Goal: Task Accomplishment & Management: Manage account settings

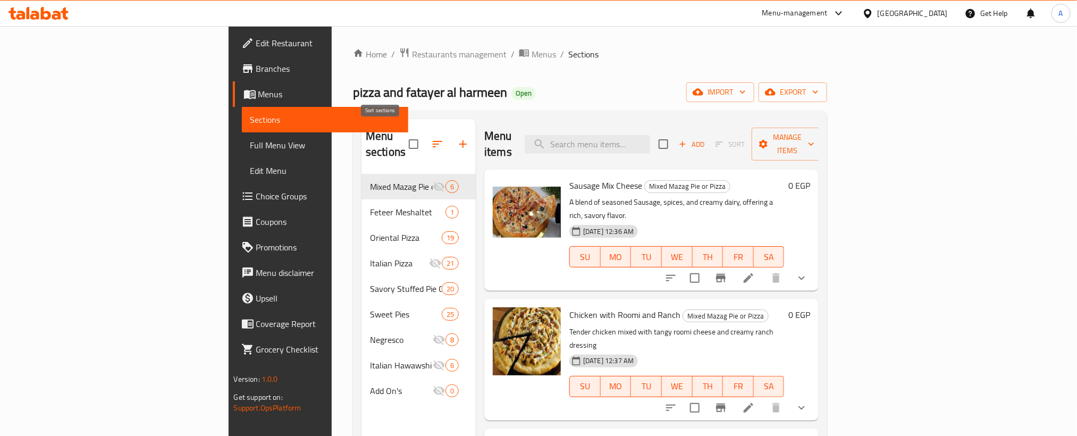
click at [431, 138] on icon "button" at bounding box center [437, 144] width 13 height 13
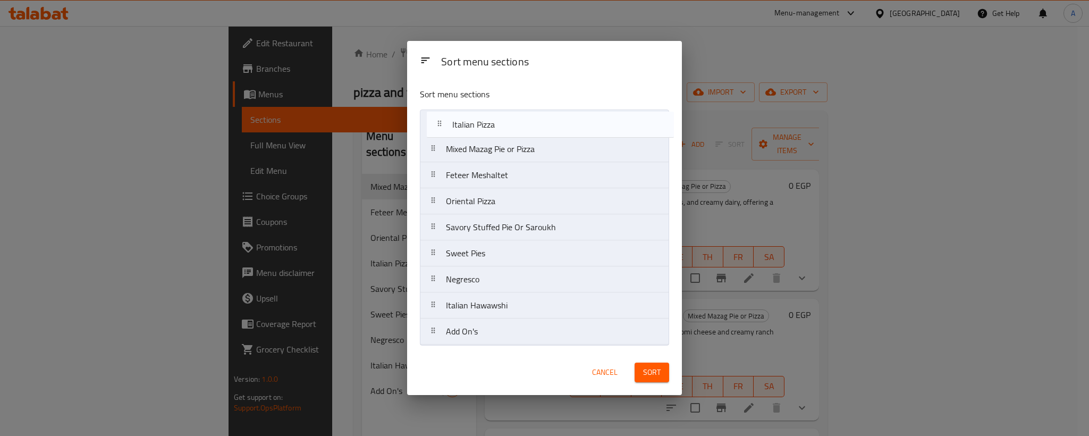
drag, startPoint x: 487, startPoint y: 207, endPoint x: 493, endPoint y: 127, distance: 81.0
click at [493, 127] on nav "Mixed Mazag Pie or Pizza Feteer Meshaltet Oriental Pizza Italian Pizza Savory S…" at bounding box center [544, 228] width 249 height 236
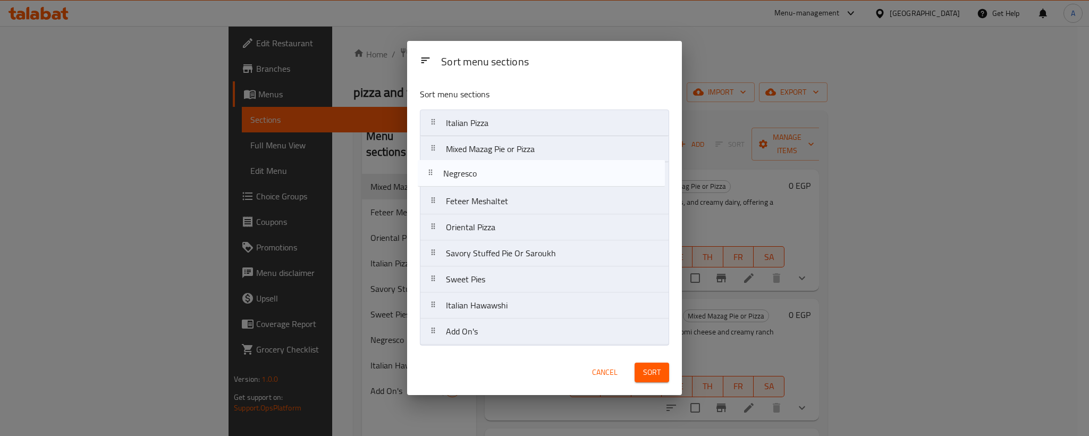
drag, startPoint x: 472, startPoint y: 286, endPoint x: 466, endPoint y: 177, distance: 109.2
click at [466, 177] on nav "Italian Pizza Mixed Mazag Pie or Pizza Feteer Meshaltet Oriental Pizza Savory S…" at bounding box center [544, 228] width 249 height 236
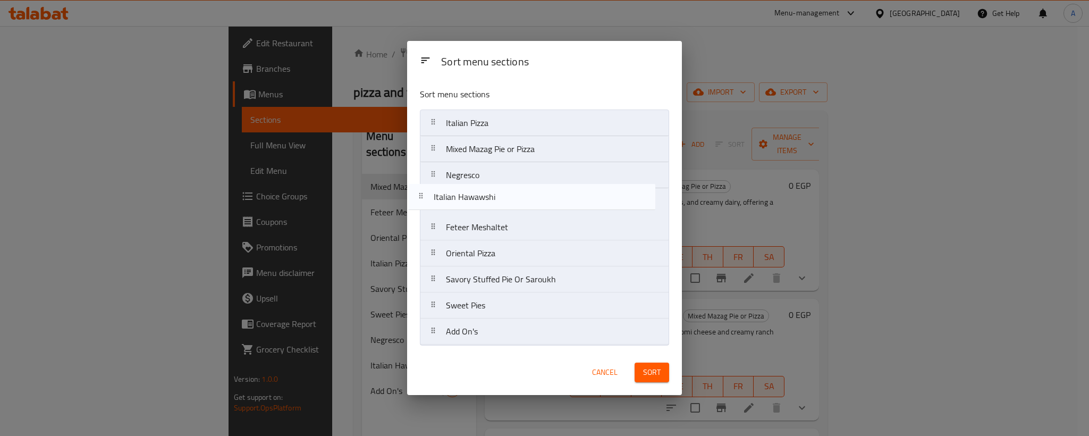
drag, startPoint x: 485, startPoint y: 318, endPoint x: 468, endPoint y: 200, distance: 119.3
click at [468, 200] on nav "Italian Pizza Mixed Mazag Pie or Pizza Negresco Feteer Meshaltet Oriental Pizza…" at bounding box center [544, 228] width 249 height 236
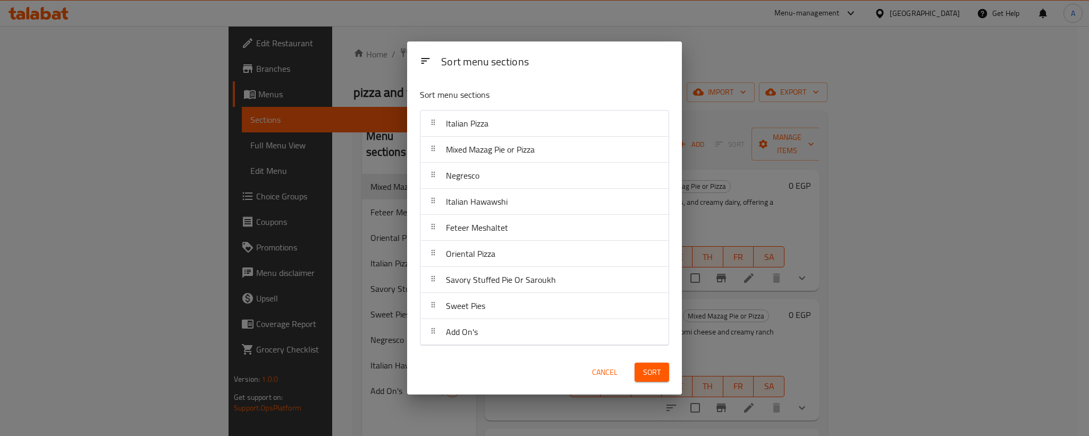
click at [652, 378] on span "Sort" at bounding box center [652, 372] width 18 height 13
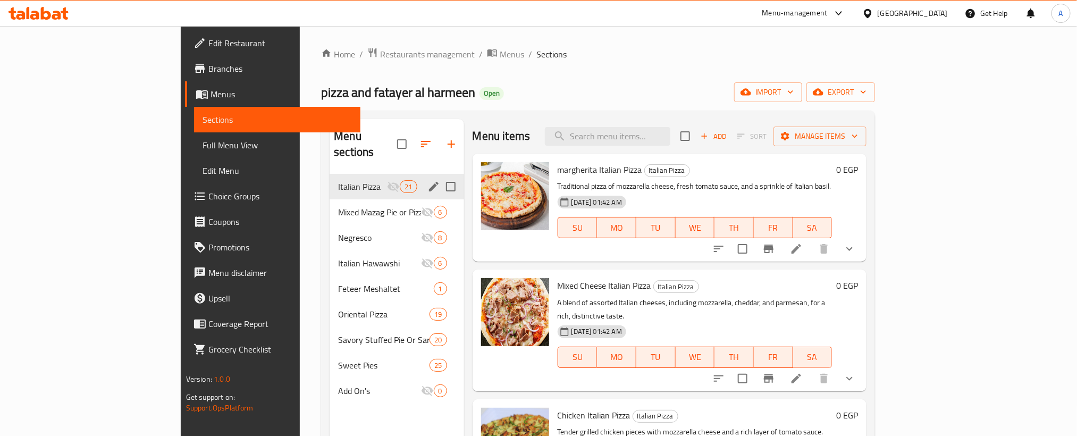
click at [440, 175] on input "Menu sections" at bounding box center [451, 186] width 22 height 22
checkbox input "true"
click at [440, 201] on input "Menu sections" at bounding box center [451, 212] width 22 height 22
checkbox input "true"
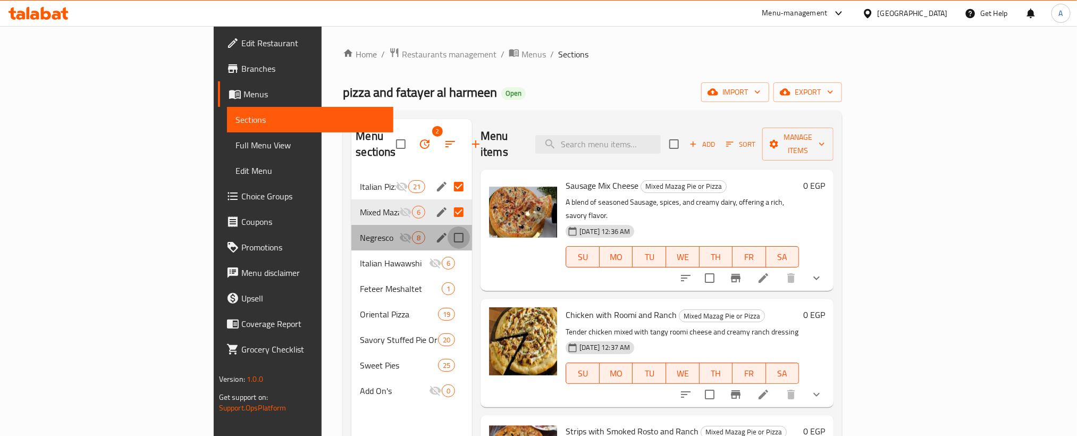
click at [448, 227] on input "Menu sections" at bounding box center [459, 238] width 22 height 22
checkbox input "true"
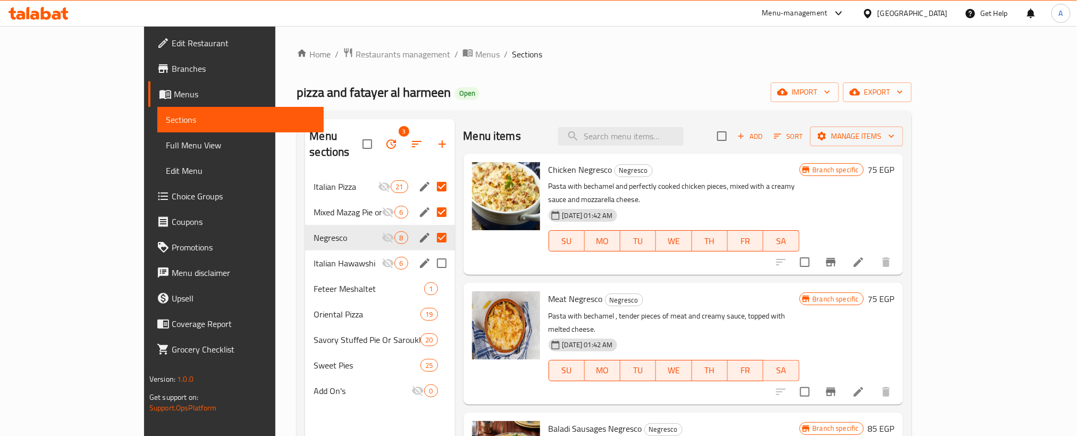
click at [431, 252] on input "Menu sections" at bounding box center [442, 263] width 22 height 22
checkbox input "true"
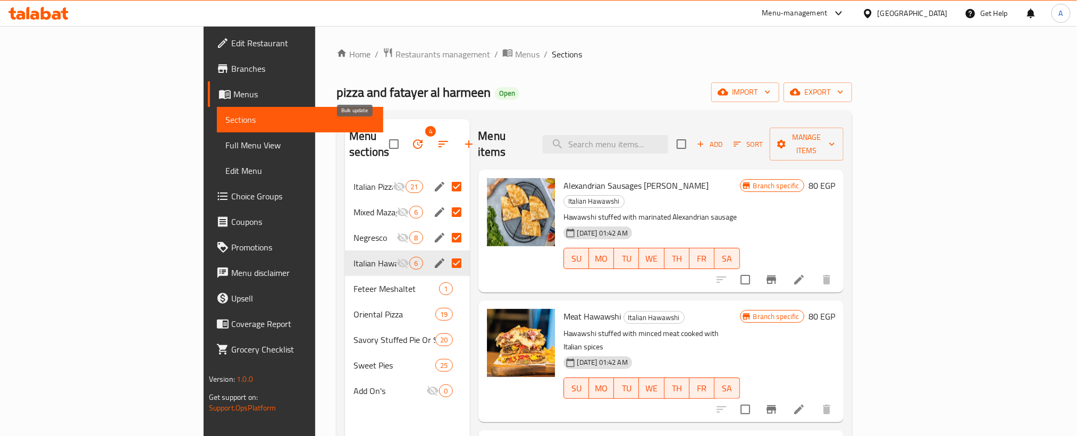
click at [413, 139] on icon "button" at bounding box center [418, 144] width 10 height 10
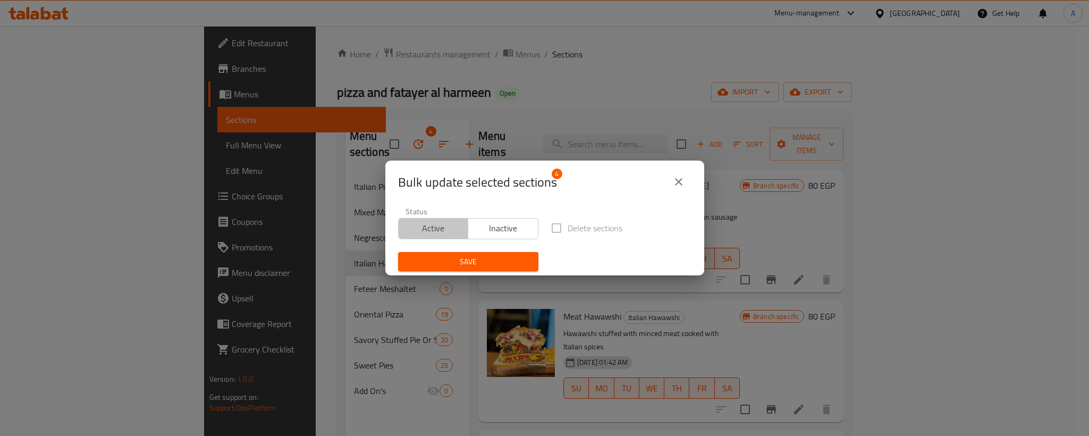
click at [443, 231] on span "Active" at bounding box center [434, 228] width 62 height 15
click at [460, 265] on span "Save" at bounding box center [468, 261] width 123 height 13
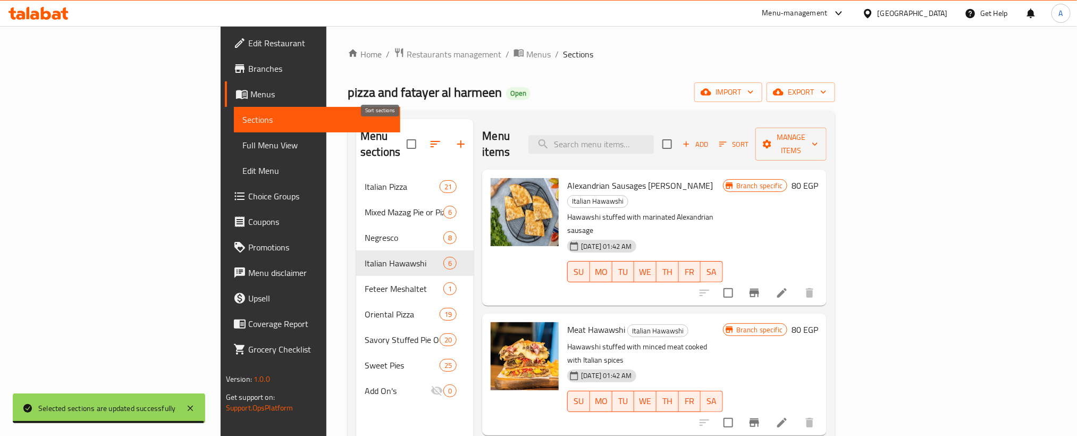
click at [431, 141] on icon "button" at bounding box center [436, 144] width 10 height 6
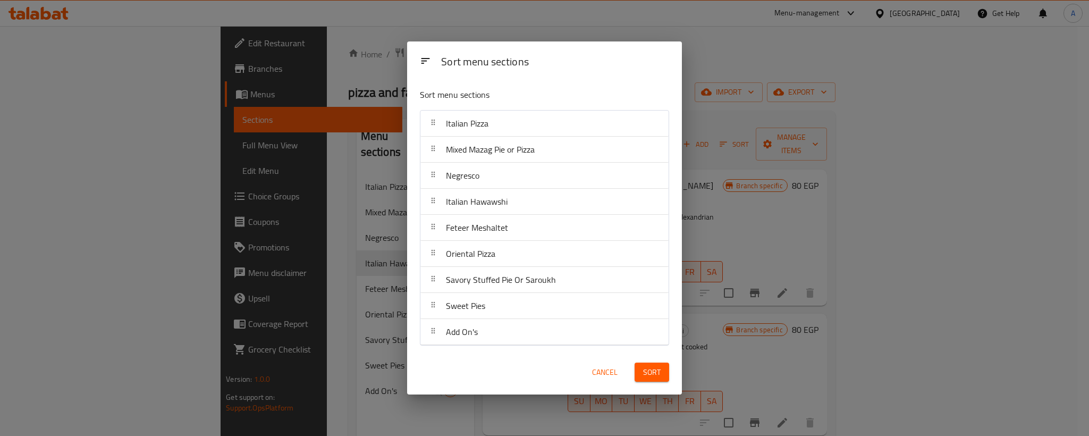
click at [615, 371] on span "Cancel" at bounding box center [605, 372] width 26 height 13
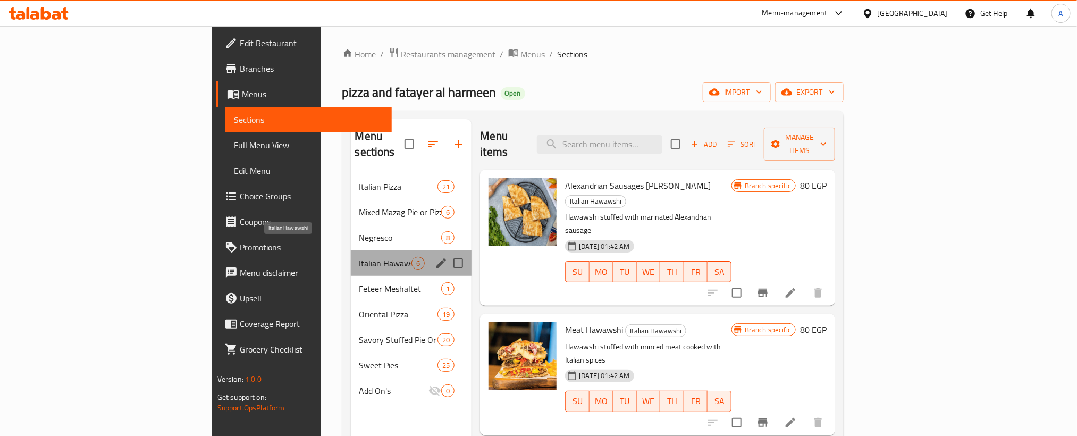
click at [359, 257] on span "Italian Hawawshi" at bounding box center [385, 263] width 53 height 13
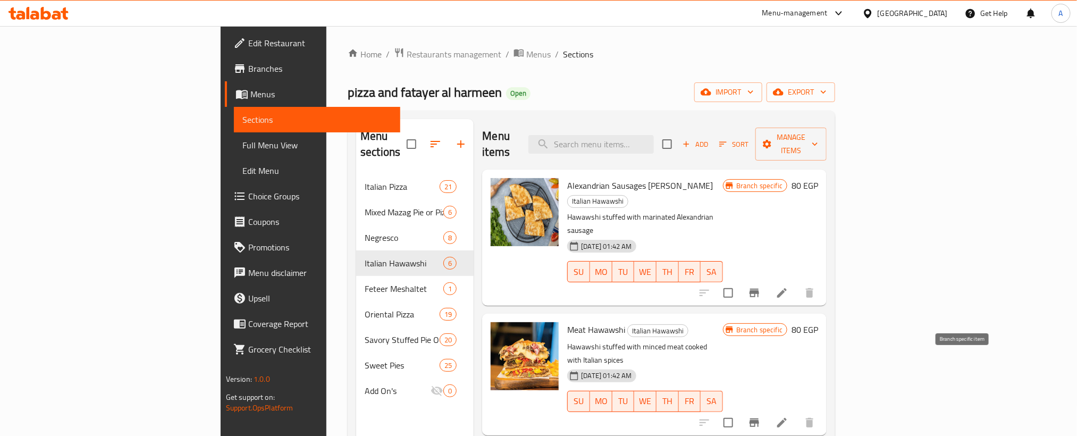
click at [761, 416] on icon "Branch-specific-item" at bounding box center [754, 422] width 13 height 13
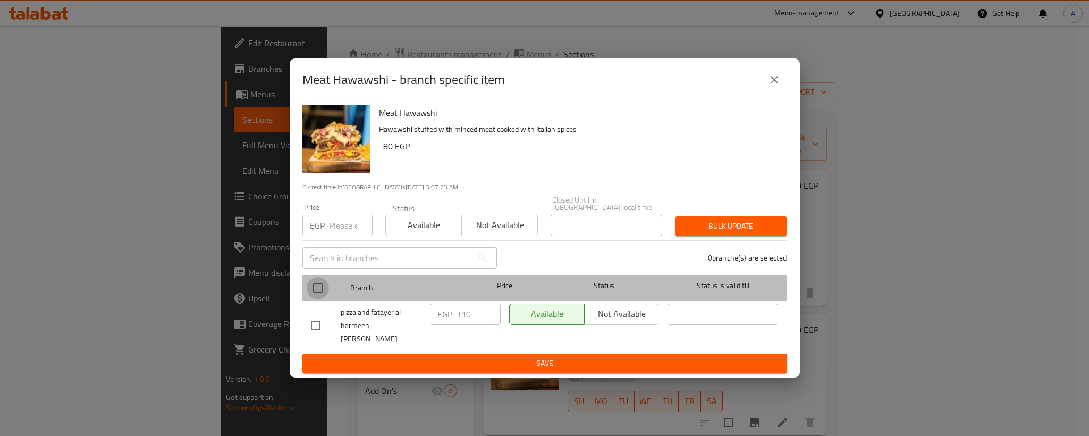
click at [321, 280] on input "checkbox" at bounding box center [318, 288] width 22 height 22
checkbox input "true"
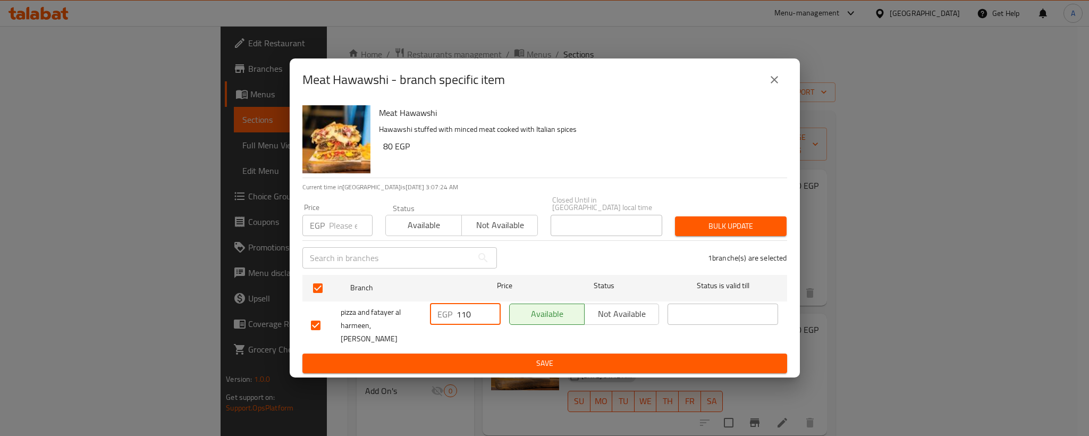
click at [466, 308] on input "110" at bounding box center [479, 314] width 44 height 21
type input "100"
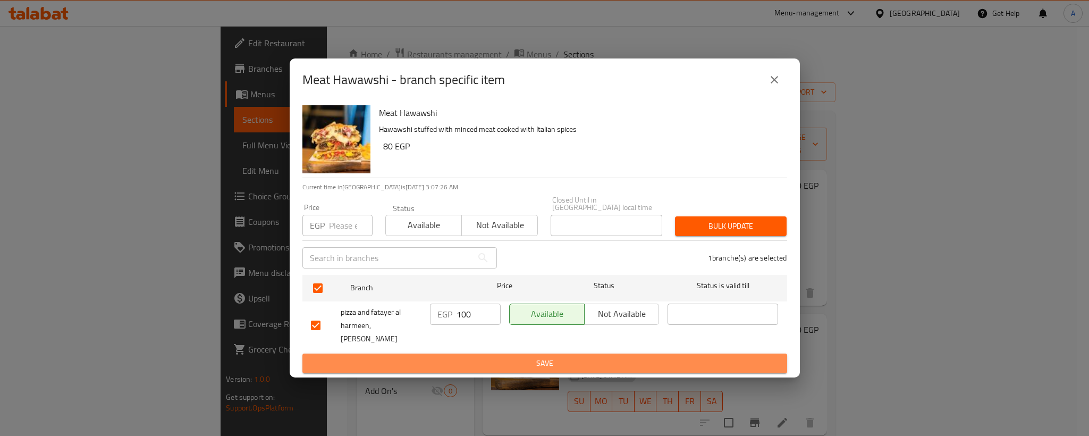
click at [477, 354] on button "Save" at bounding box center [545, 364] width 485 height 20
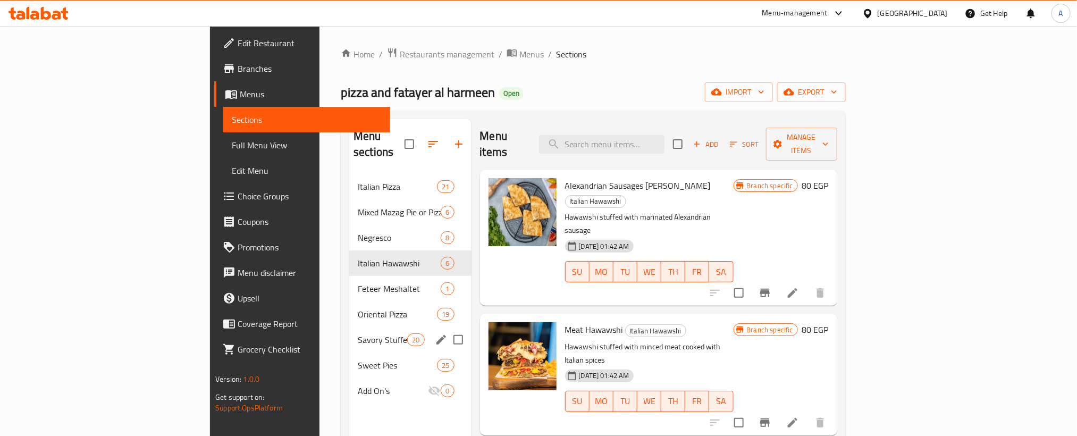
click at [349, 327] on div "Savory Stuffed Pie Or Saroukh 20" at bounding box center [410, 340] width 122 height 26
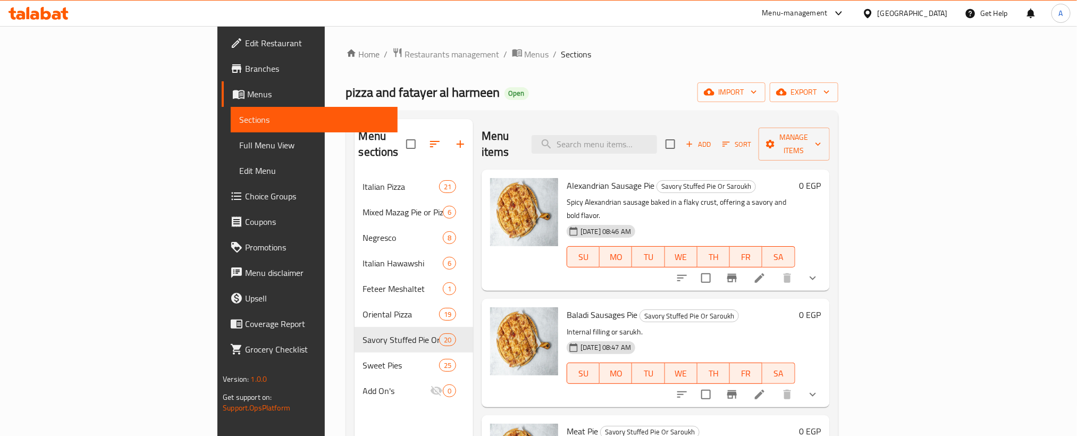
click at [762, 299] on div "Baladi Sausages Pie Savory Stuffed Pie Or Saroukh Internal filling or sarukh. 1…" at bounding box center [656, 353] width 348 height 108
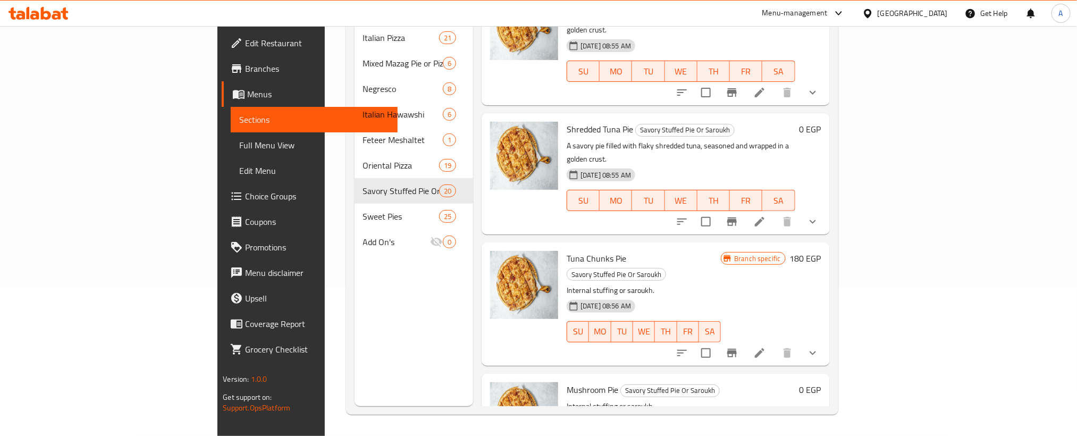
scroll to position [1897, 0]
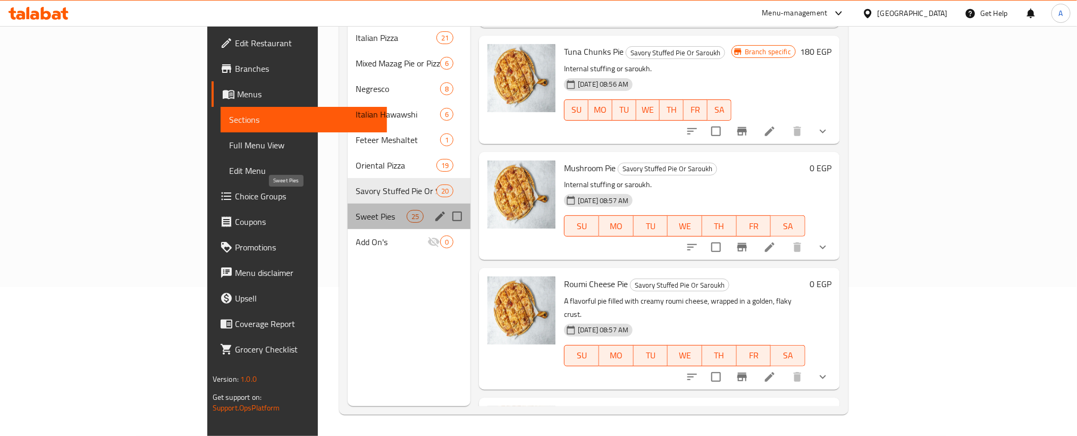
click at [356, 210] on span "Sweet Pies" at bounding box center [381, 216] width 51 height 13
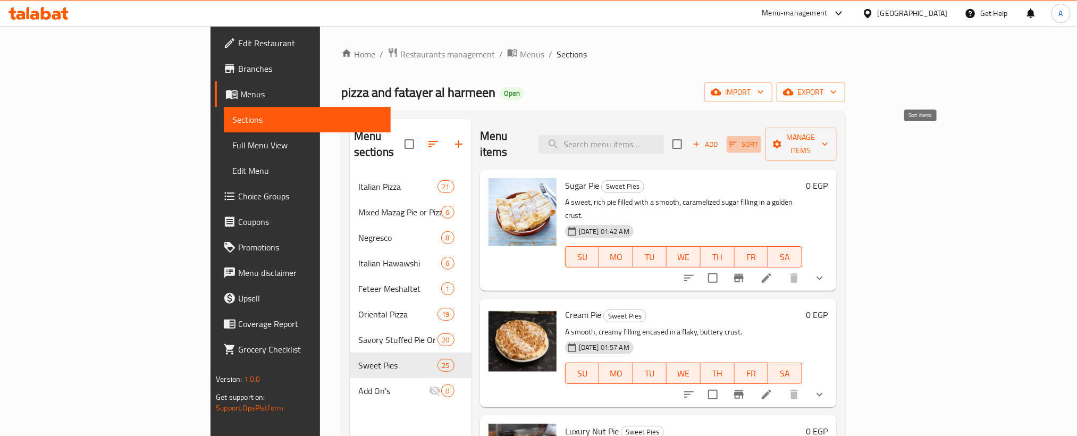
click at [759, 138] on span "Sort" at bounding box center [743, 144] width 29 height 12
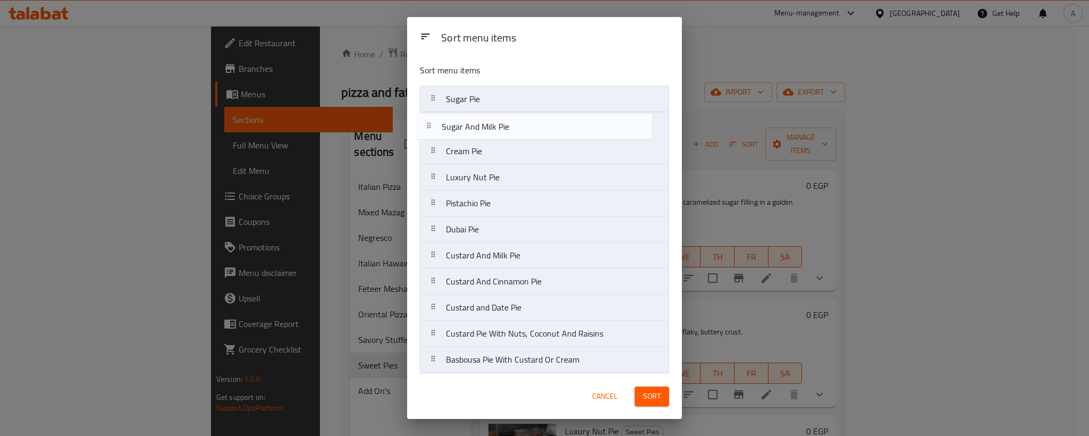
drag, startPoint x: 487, startPoint y: 227, endPoint x: 482, endPoint y: 118, distance: 108.6
click at [482, 118] on nav "Sugar Pie Cream Pie Luxury Nut Pie Pistachio Pie Dubai Pie Sugar And Milk Pie C…" at bounding box center [544, 412] width 249 height 652
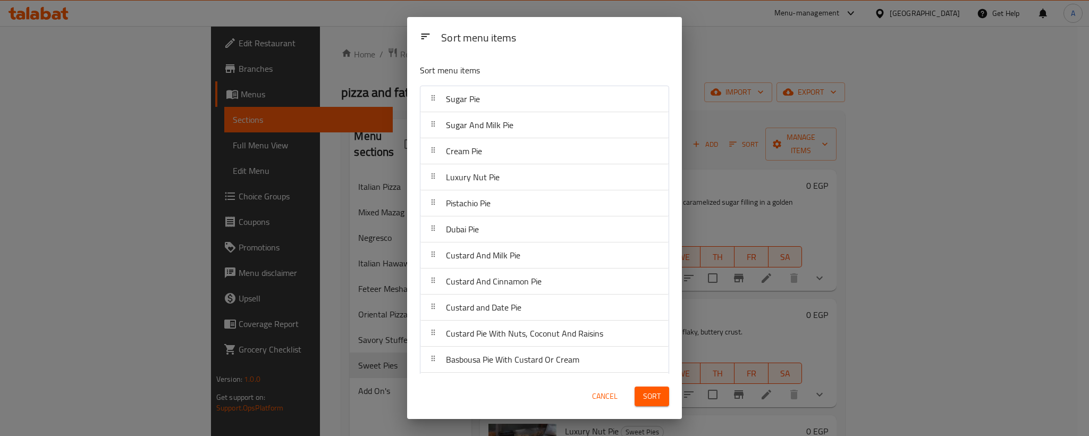
scroll to position [396, 0]
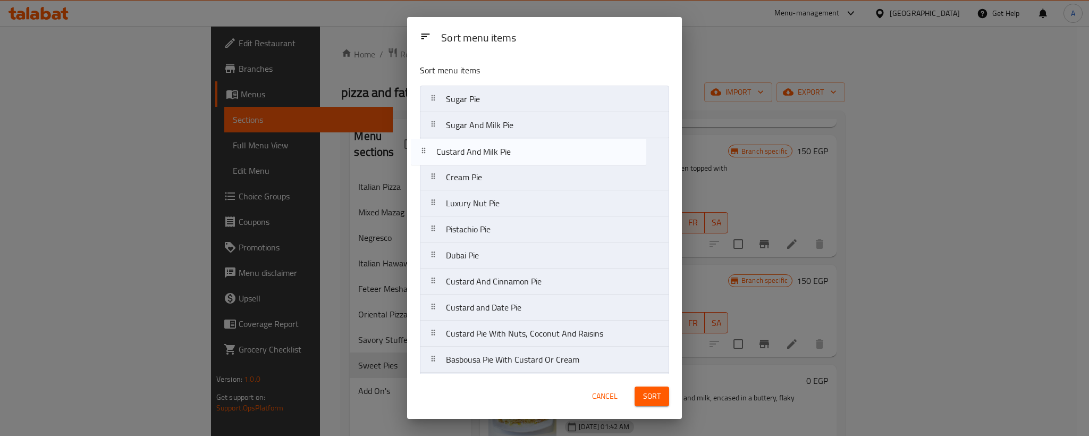
drag, startPoint x: 521, startPoint y: 262, endPoint x: 509, endPoint y: 154, distance: 108.6
click at [509, 154] on nav "Sugar Pie Sugar And Milk Pie Cream Pie Luxury Nut Pie Pistachio Pie Dubai Pie C…" at bounding box center [544, 412] width 249 height 652
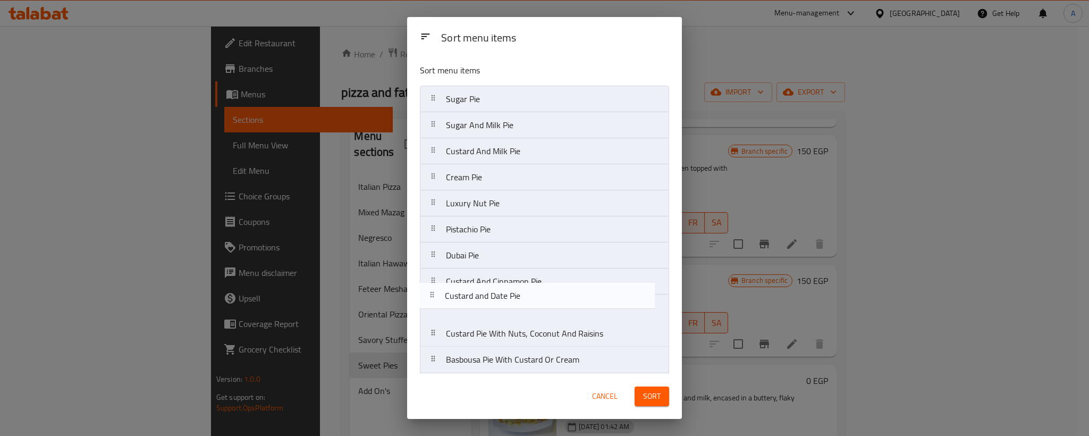
scroll to position [3, 0]
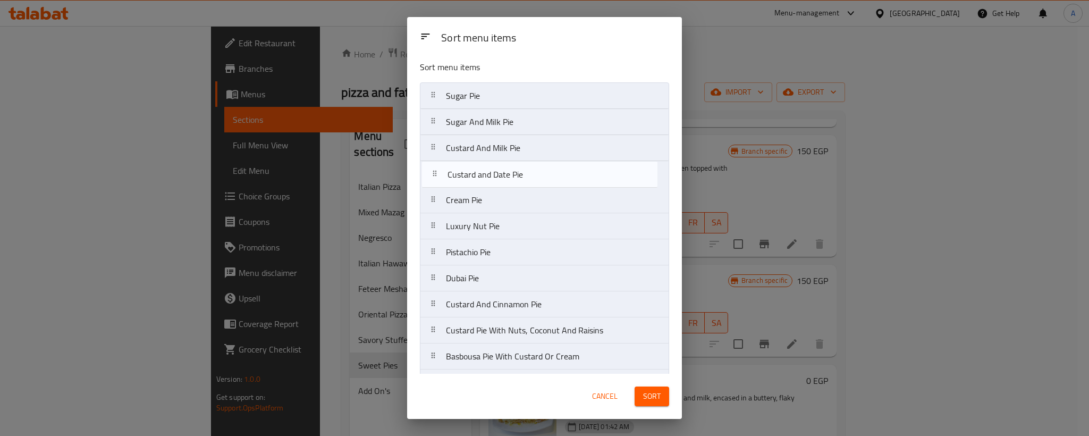
drag, startPoint x: 493, startPoint y: 313, endPoint x: 493, endPoint y: 174, distance: 138.8
click at [493, 174] on nav "Sugar Pie Sugar And Milk Pie Custard And Milk Pie Cream Pie Luxury Nut Pie Pist…" at bounding box center [544, 408] width 249 height 652
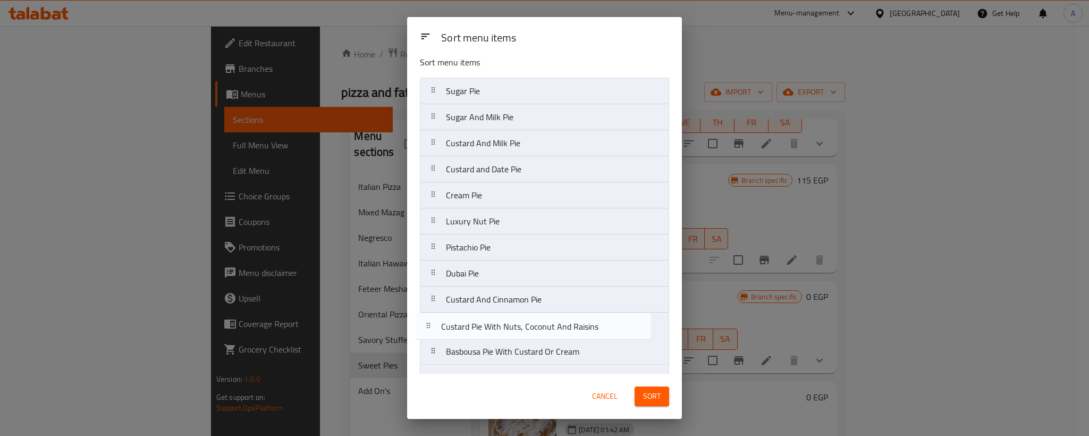
scroll to position [12, 0]
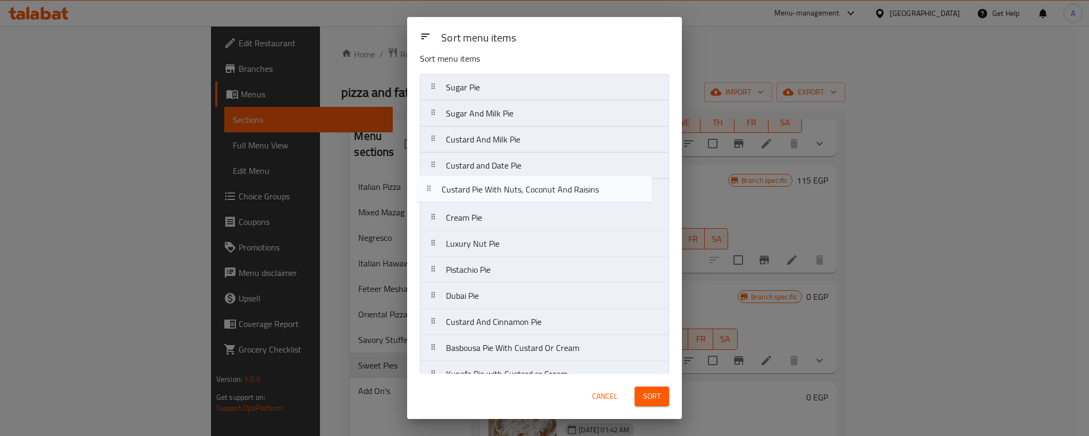
drag, startPoint x: 576, startPoint y: 337, endPoint x: 568, endPoint y: 192, distance: 145.3
click at [568, 192] on nav "Sugar Pie Sugar And Milk Pie Custard And Milk Pie Custard and Date Pie Cream Pi…" at bounding box center [544, 400] width 249 height 652
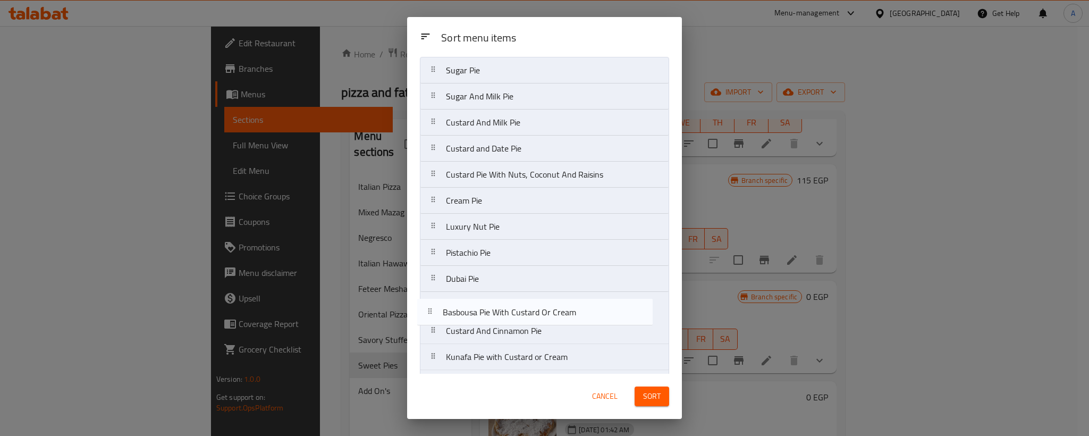
scroll to position [33, 0]
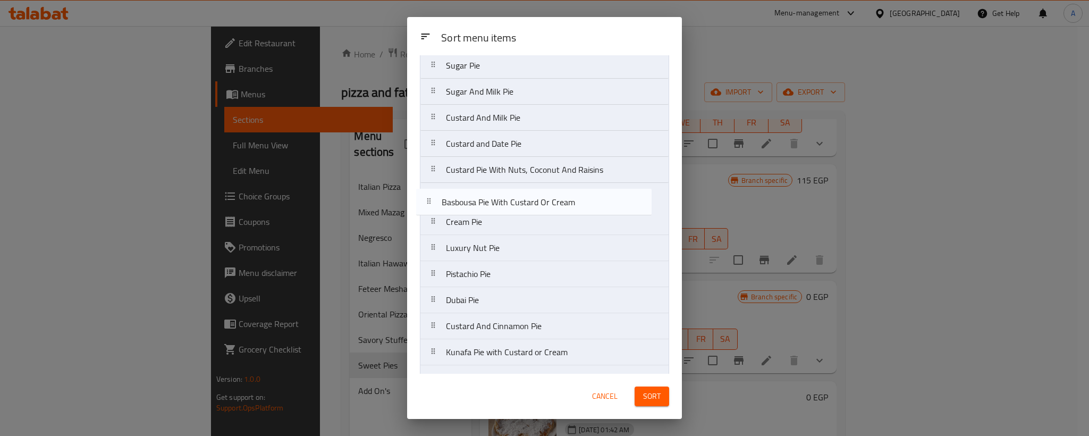
drag, startPoint x: 552, startPoint y: 351, endPoint x: 544, endPoint y: 199, distance: 152.2
click at [544, 199] on nav "Sugar Pie Sugar And Milk Pie Custard And Milk Pie Custard and Date Pie Custard …" at bounding box center [544, 378] width 249 height 652
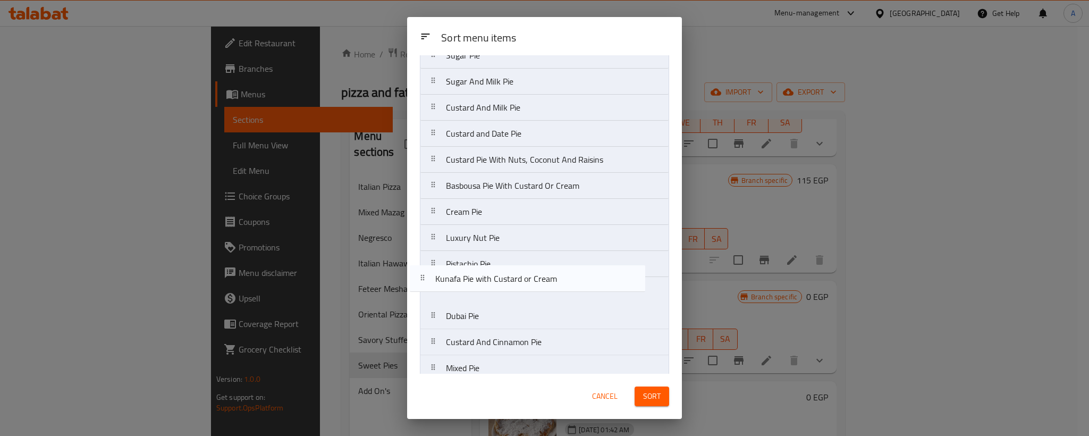
scroll to position [47, 0]
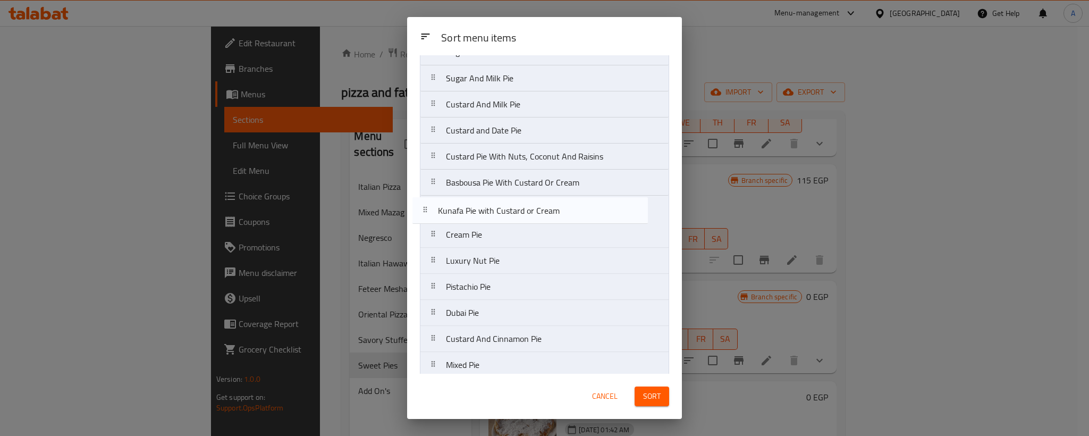
drag, startPoint x: 543, startPoint y: 358, endPoint x: 531, endPoint y: 209, distance: 148.8
click at [531, 209] on nav "Sugar Pie Sugar And Milk Pie Custard And Milk Pie Custard and Date Pie Custard …" at bounding box center [544, 365] width 249 height 652
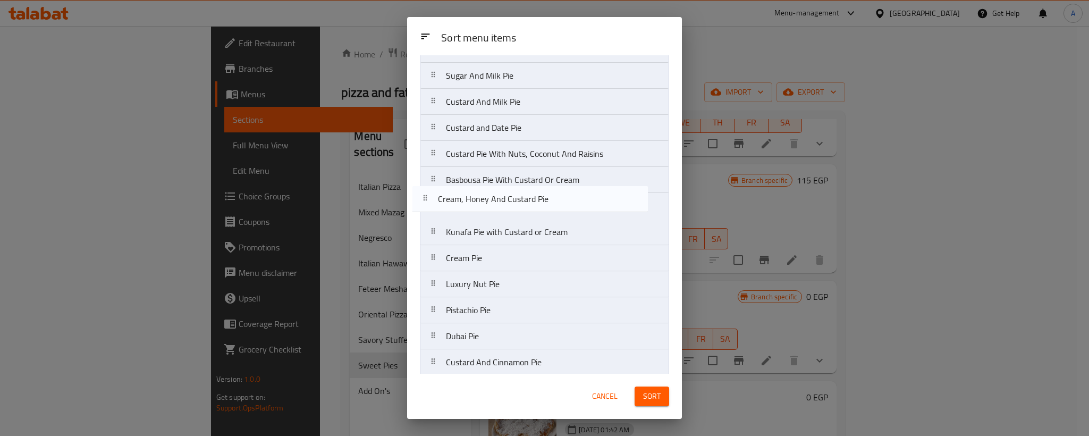
scroll to position [48, 0]
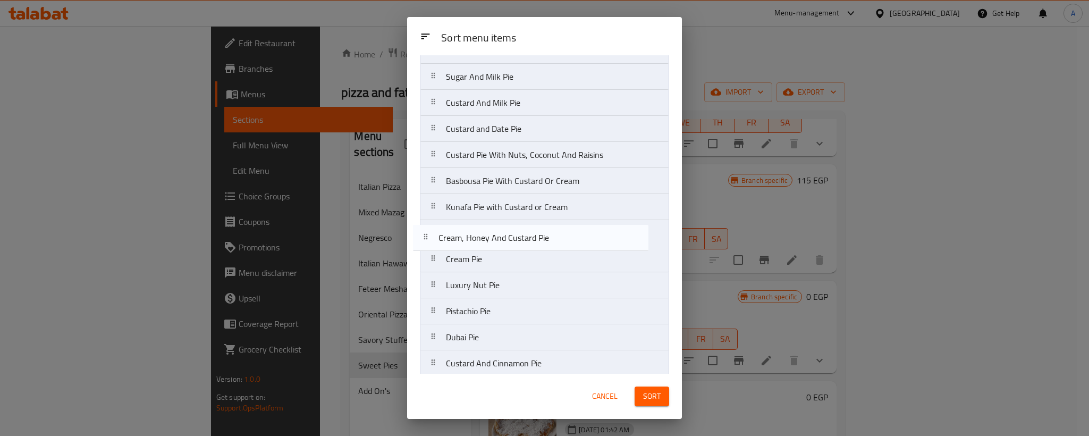
drag, startPoint x: 531, startPoint y: 252, endPoint x: 521, endPoint y: 235, distance: 20.1
click at [521, 235] on nav "Sugar Pie Sugar And Milk Pie Custard And Milk Pie Custard and Date Pie Custard …" at bounding box center [544, 363] width 249 height 652
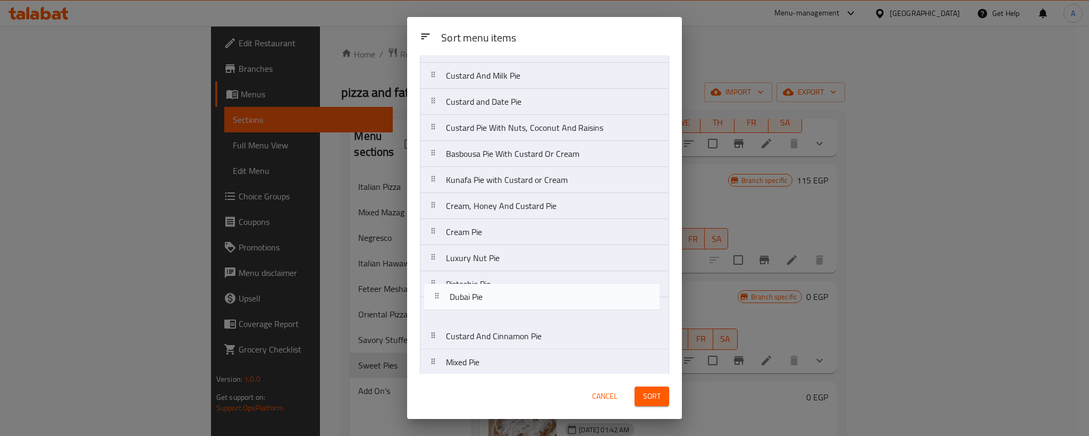
scroll to position [85, 0]
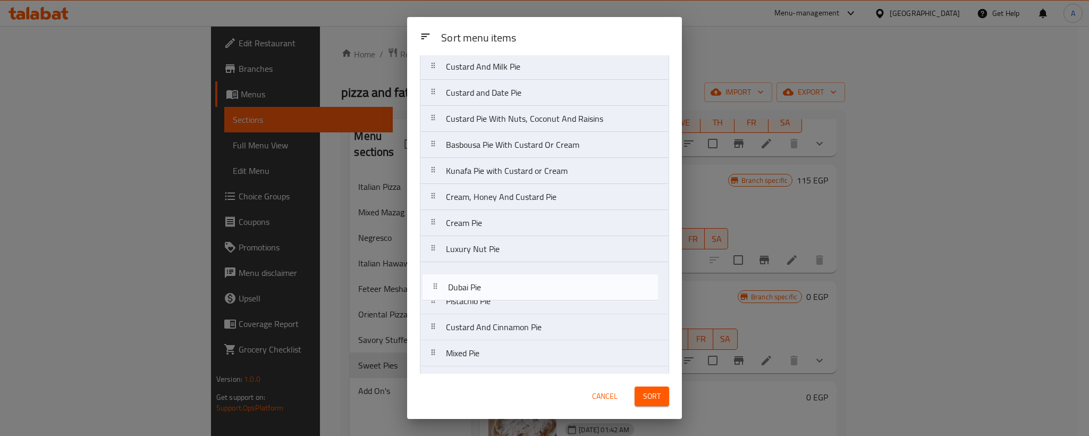
drag, startPoint x: 485, startPoint y: 340, endPoint x: 485, endPoint y: 284, distance: 56.4
click at [485, 284] on nav "Sugar Pie Sugar And Milk Pie Custard And Milk Pie Custard and Date Pie Custard …" at bounding box center [544, 327] width 249 height 652
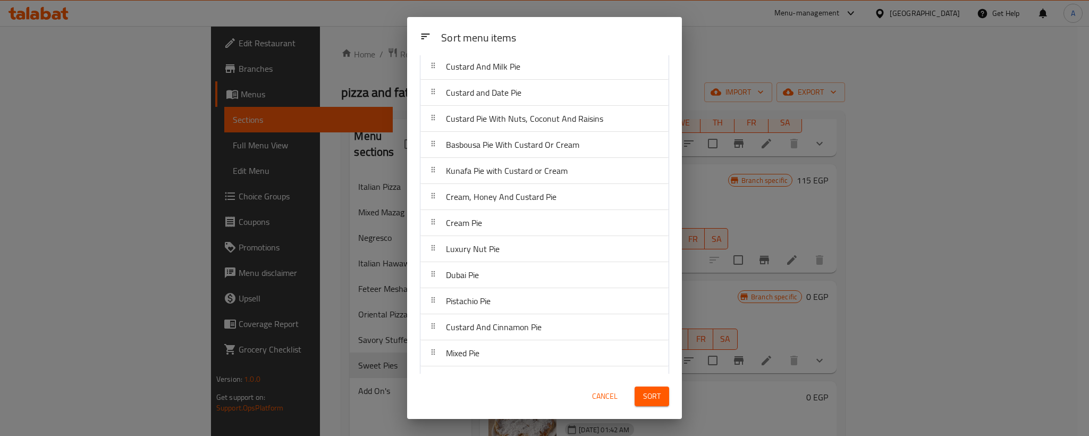
scroll to position [278, 0]
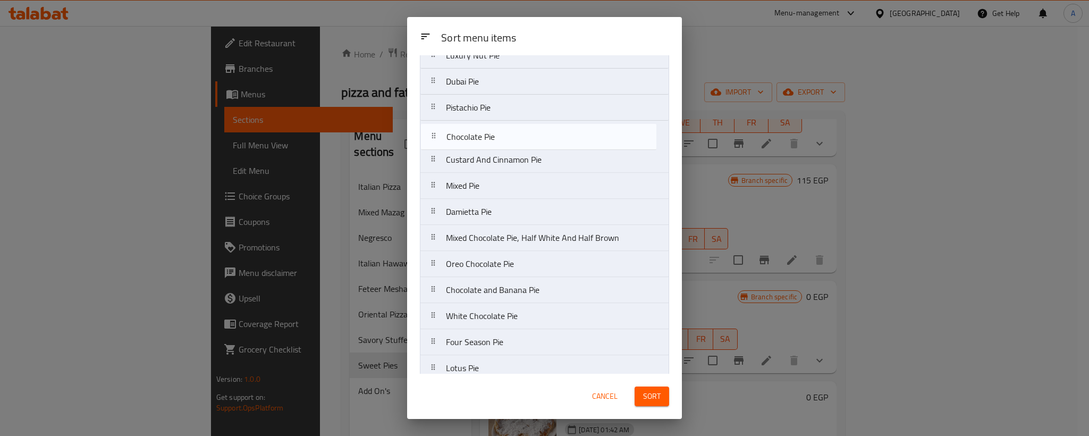
drag, startPoint x: 522, startPoint y: 212, endPoint x: 521, endPoint y: 131, distance: 81.4
click at [521, 131] on nav "Sugar Pie Sugar And Milk Pie Custard And Milk Pie Custard and Date Pie Custard …" at bounding box center [544, 134] width 249 height 652
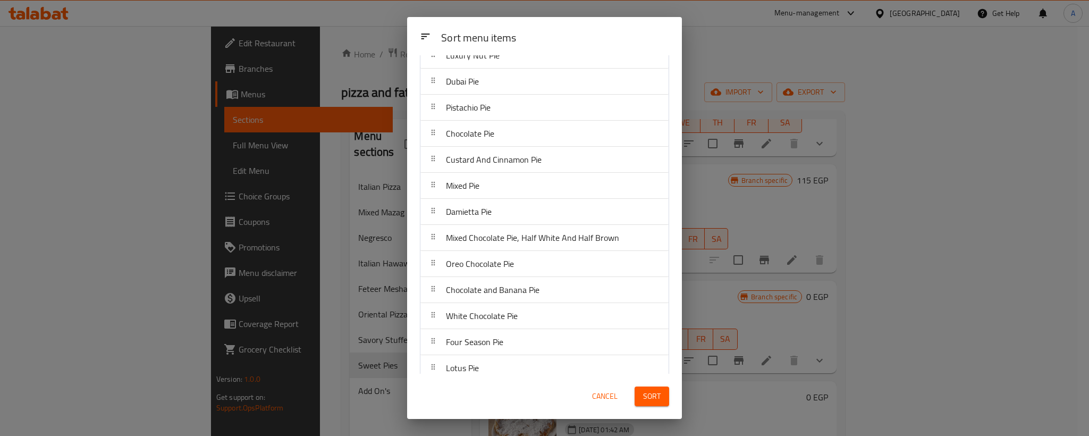
scroll to position [1193, 0]
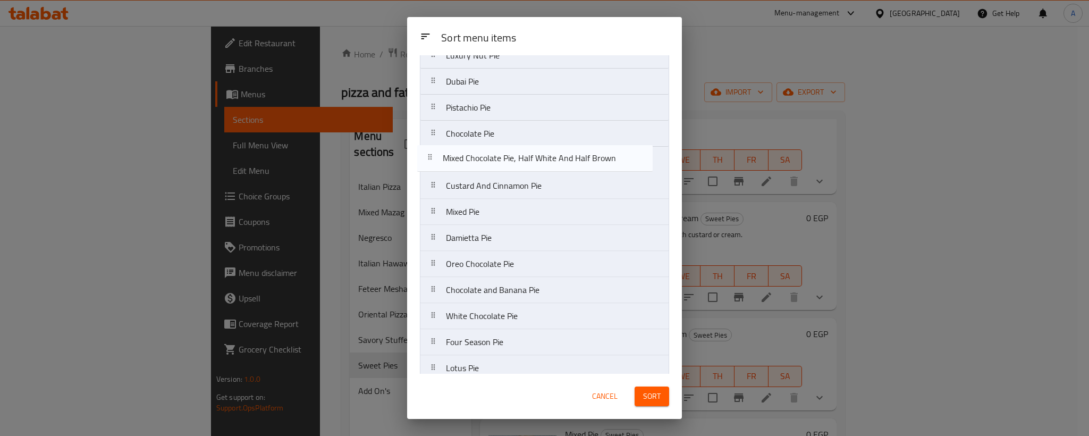
drag, startPoint x: 529, startPoint y: 246, endPoint x: 523, endPoint y: 160, distance: 86.8
click at [523, 160] on nav "Sugar Pie Sugar And Milk Pie Custard And Milk Pie Custard and Date Pie Custard …" at bounding box center [544, 134] width 249 height 652
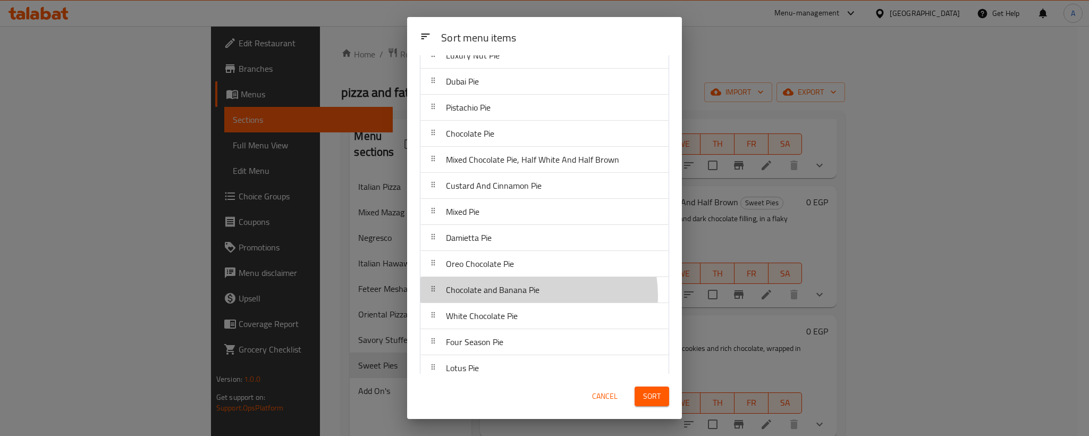
scroll to position [280, 0]
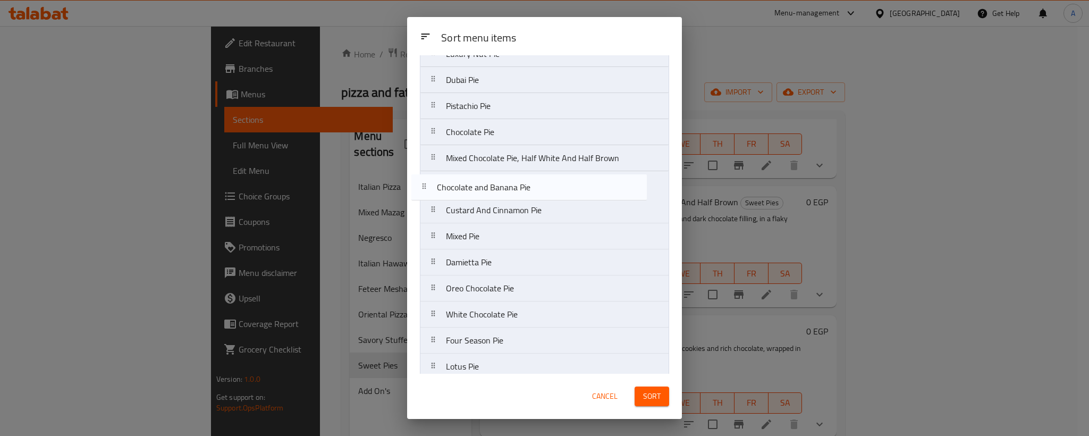
drag, startPoint x: 534, startPoint y: 300, endPoint x: 522, endPoint y: 192, distance: 108.6
click at [522, 192] on nav "Sugar Pie Sugar And Milk Pie Custard And Milk Pie Custard and Date Pie Custard …" at bounding box center [544, 132] width 249 height 652
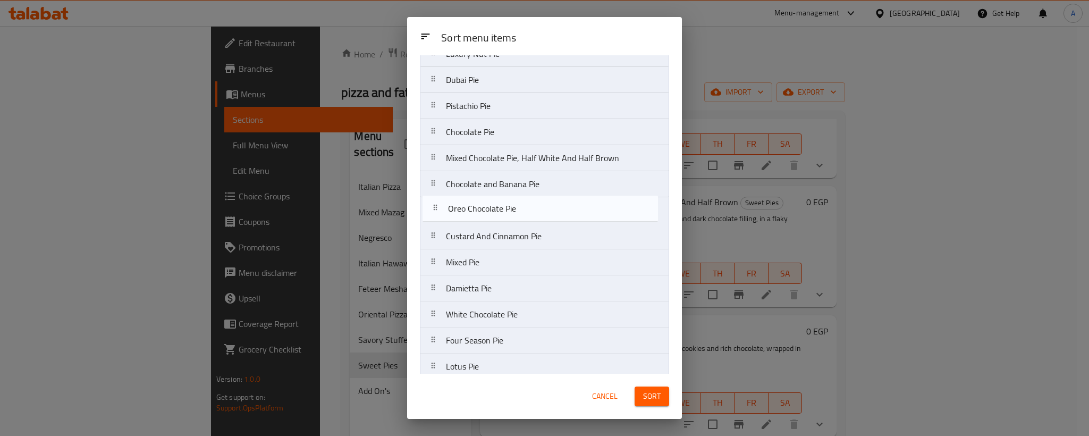
drag, startPoint x: 517, startPoint y: 293, endPoint x: 516, endPoint y: 208, distance: 85.6
click at [516, 208] on nav "Sugar Pie Sugar And Milk Pie Custard And Milk Pie Custard and Date Pie Custard …" at bounding box center [544, 132] width 249 height 652
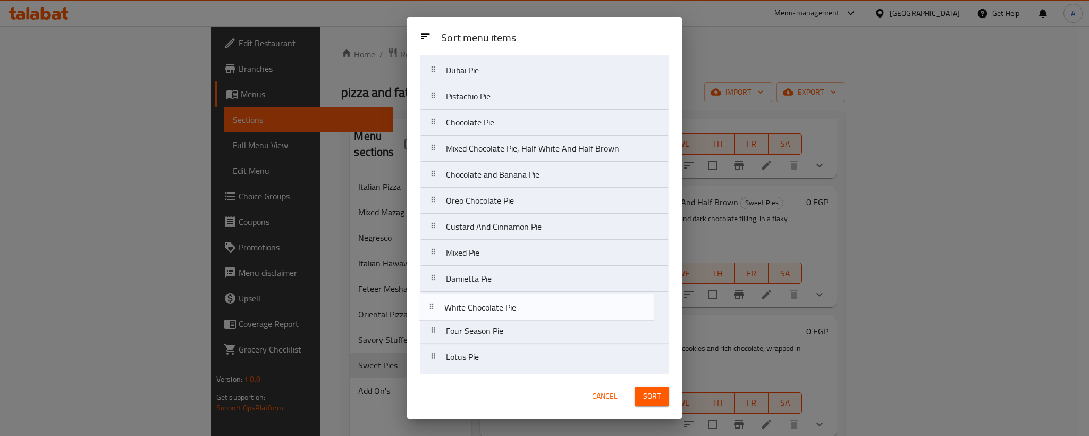
scroll to position [292, 0]
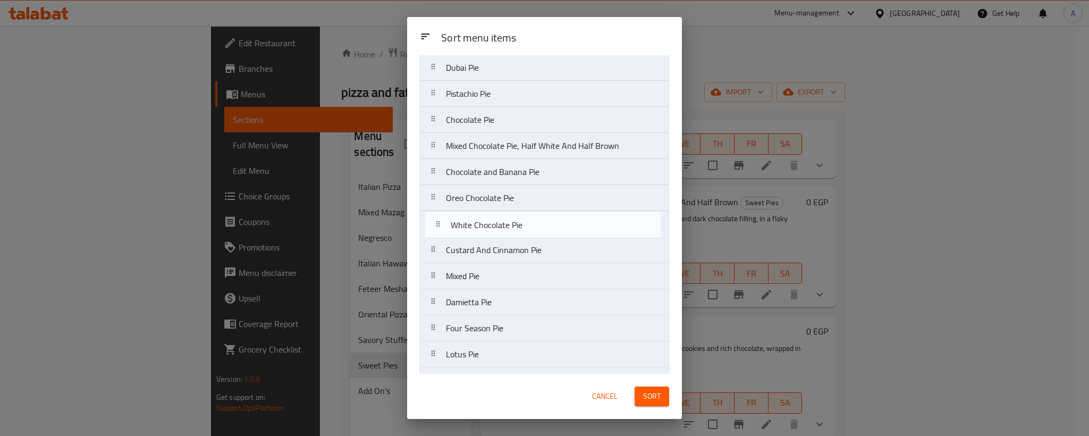
drag, startPoint x: 514, startPoint y: 318, endPoint x: 515, endPoint y: 221, distance: 97.3
click at [515, 221] on nav "Sugar Pie Sugar And Milk Pie Custard And Milk Pie Custard and Date Pie Custard …" at bounding box center [544, 120] width 249 height 652
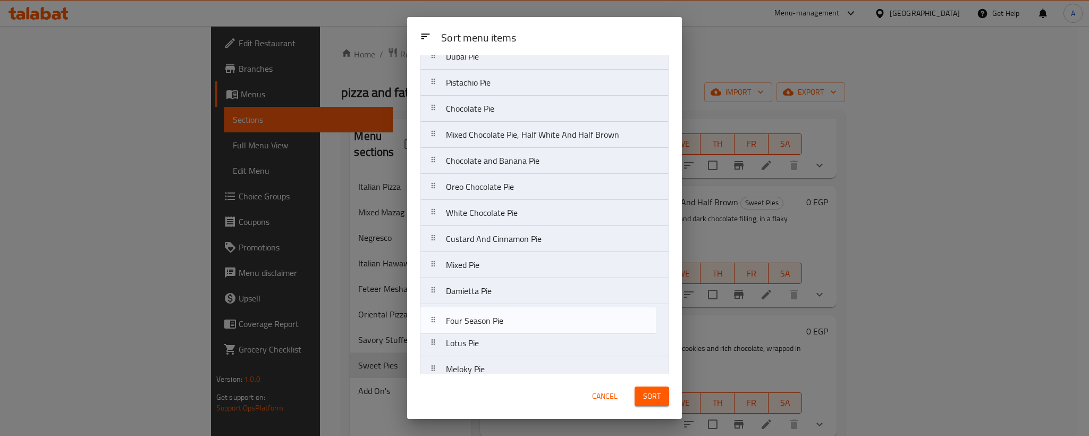
scroll to position [307, 0]
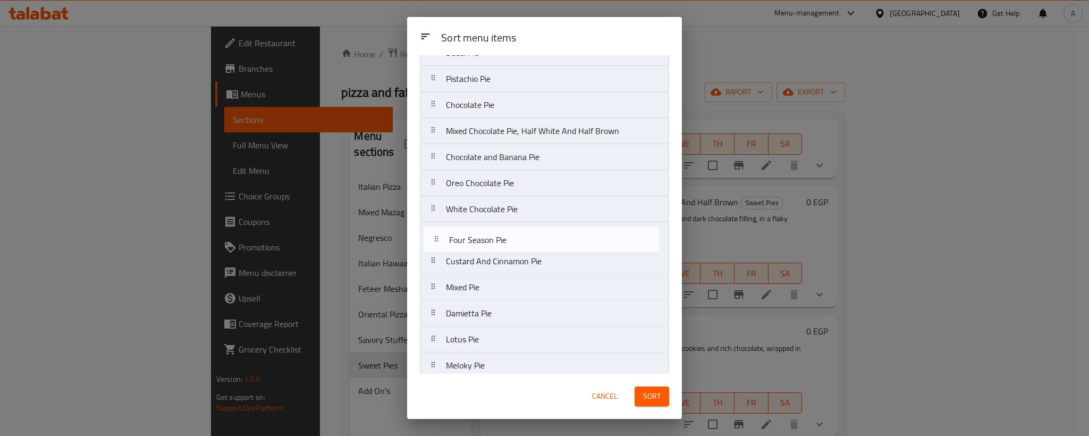
drag, startPoint x: 496, startPoint y: 334, endPoint x: 496, endPoint y: 237, distance: 97.3
click at [496, 237] on nav "Sugar Pie Sugar And Milk Pie Custard And Milk Pie Custard and Date Pie Custard …" at bounding box center [544, 105] width 249 height 652
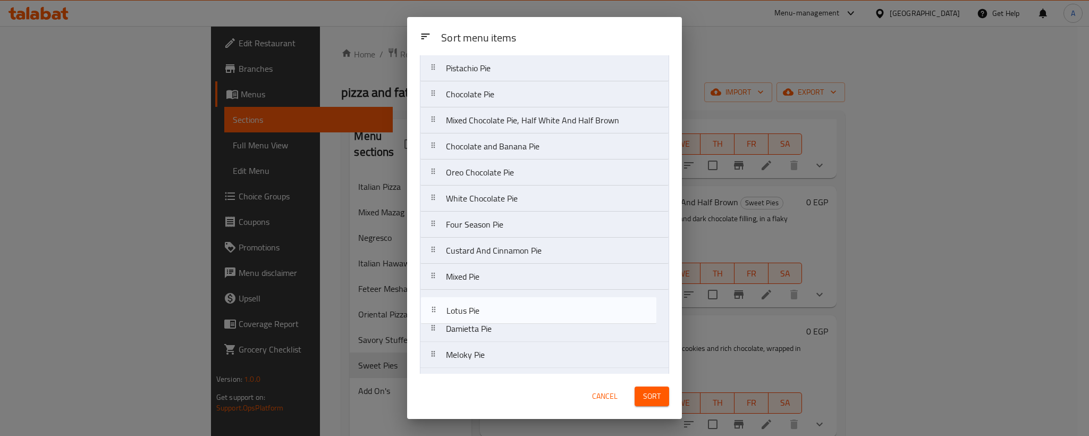
scroll to position [319, 0]
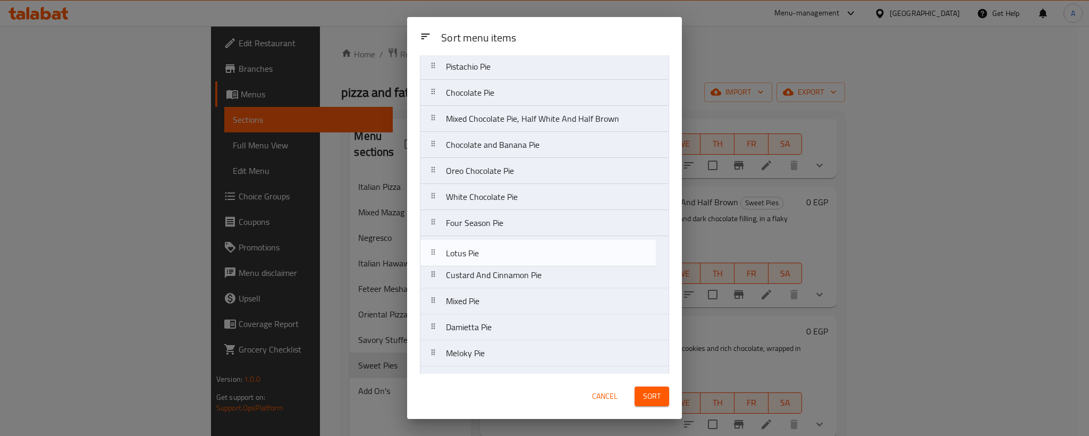
drag, startPoint x: 487, startPoint y: 349, endPoint x: 485, endPoint y: 254, distance: 95.7
click at [485, 254] on nav "Sugar Pie Sugar And Milk Pie Custard And Milk Pie Custard and Date Pie Custard …" at bounding box center [544, 93] width 249 height 652
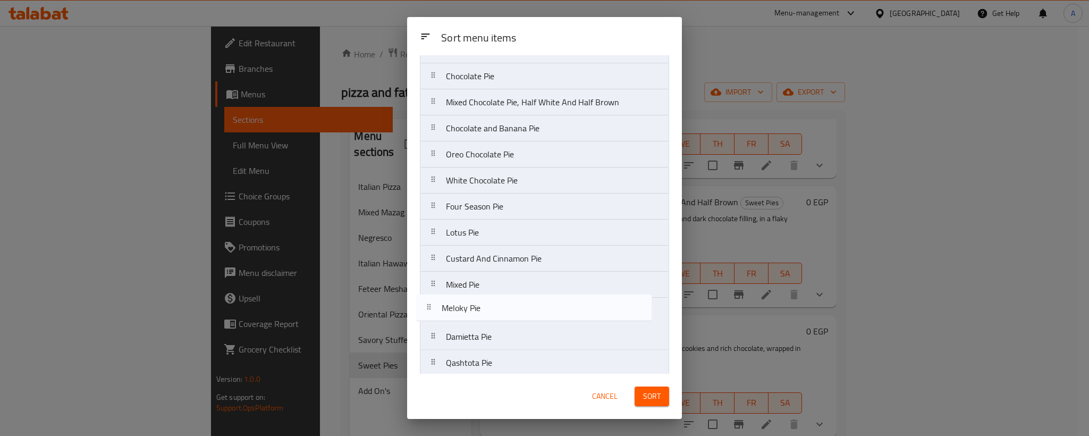
scroll to position [339, 0]
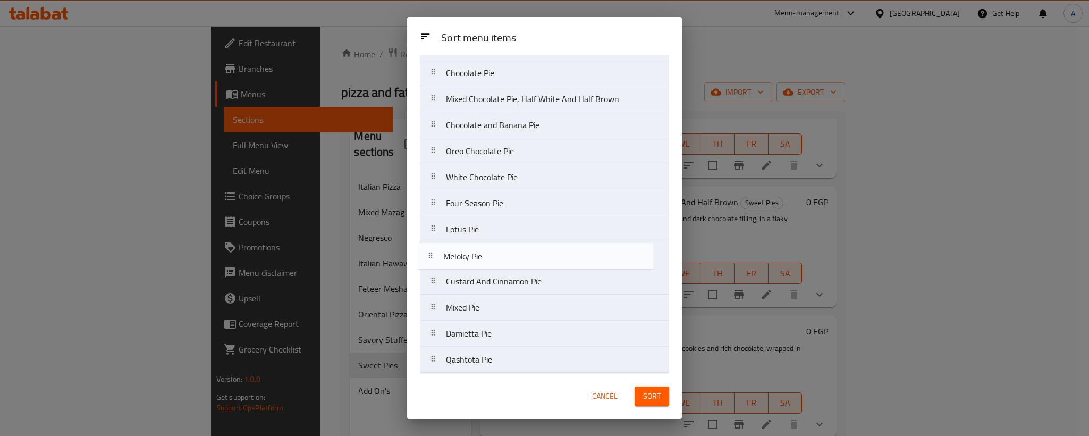
drag, startPoint x: 495, startPoint y: 371, endPoint x: 489, endPoint y: 265, distance: 106.0
click at [489, 265] on nav "Sugar Pie Sugar And Milk Pie Custard And Milk Pie Custard and Date Pie Custard …" at bounding box center [544, 73] width 249 height 652
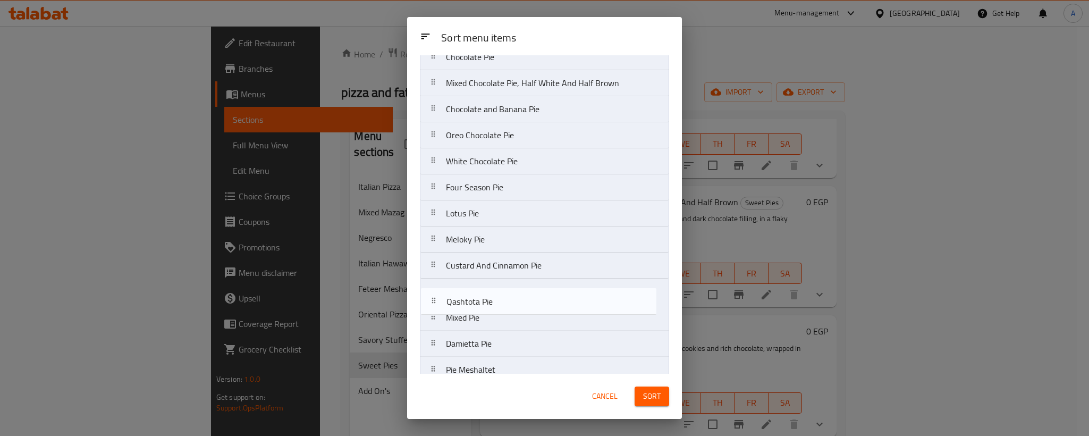
scroll to position [356, 0]
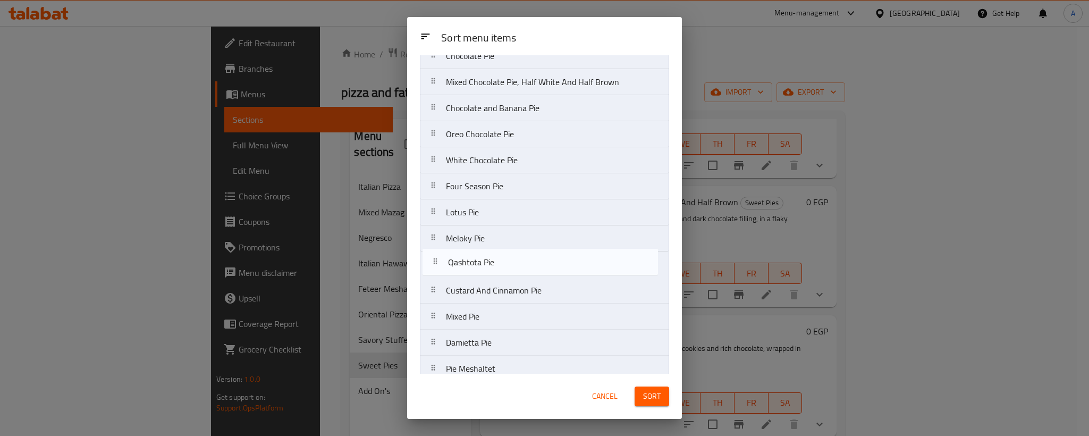
drag, startPoint x: 485, startPoint y: 370, endPoint x: 485, endPoint y: 262, distance: 107.9
click at [485, 262] on nav "Sugar Pie Sugar And Milk Pie Custard And Milk Pie Custard and Date Pie Custard …" at bounding box center [544, 56] width 249 height 652
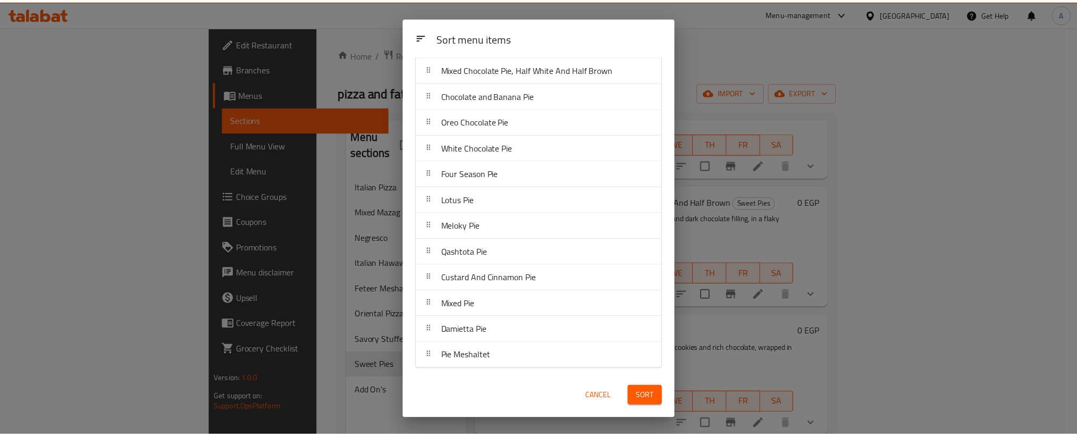
scroll to position [375, 0]
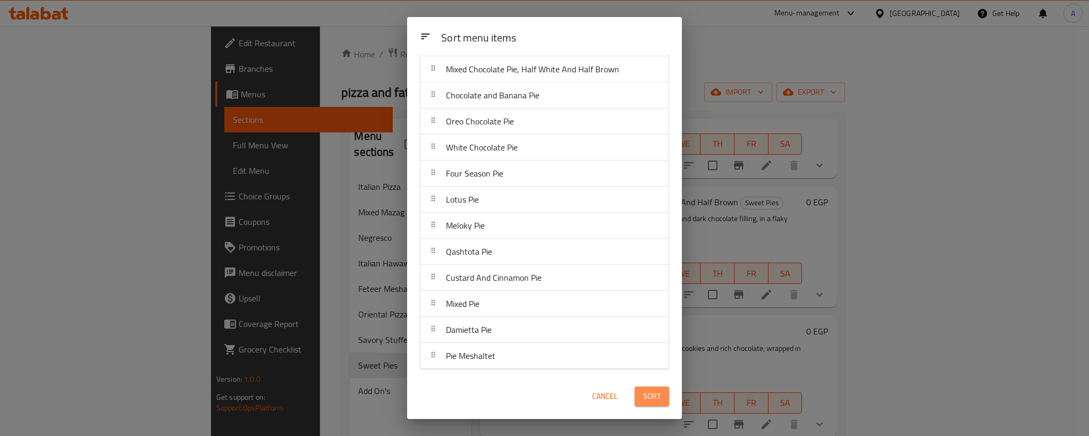
click at [647, 394] on span "Sort" at bounding box center [652, 396] width 18 height 13
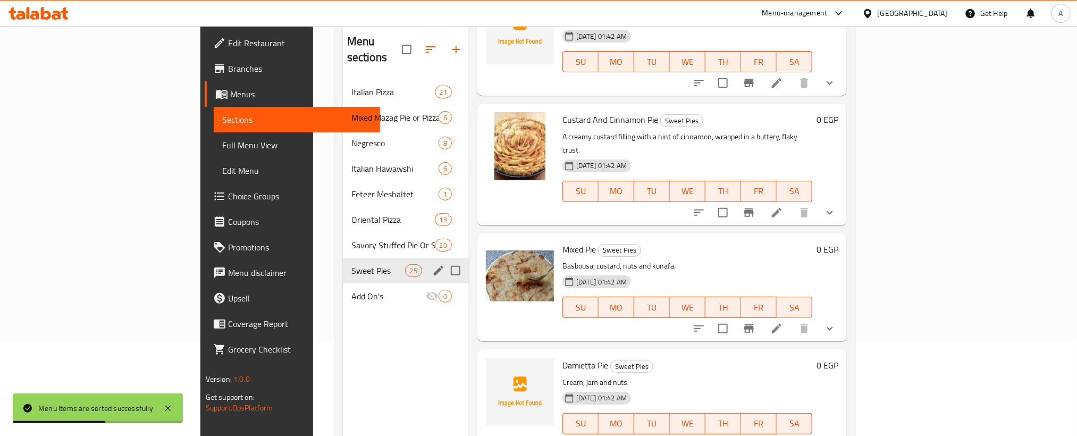
scroll to position [69, 0]
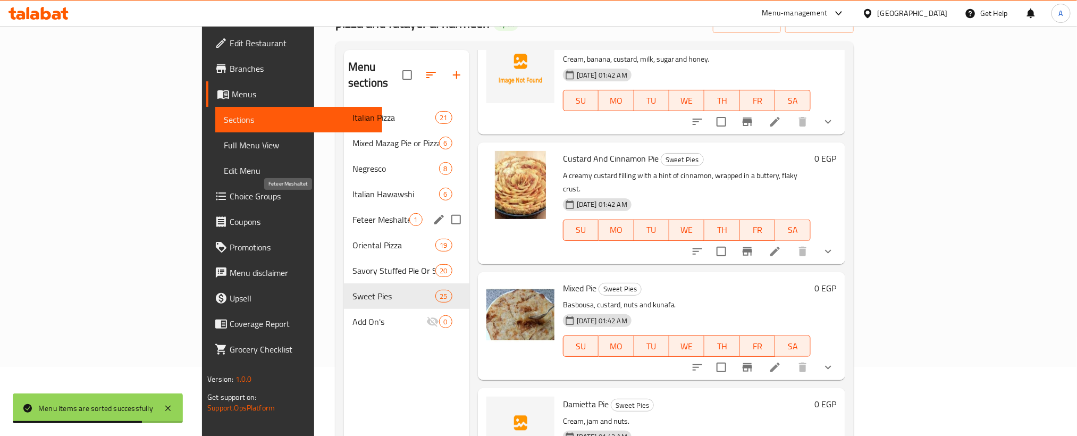
click at [353, 213] on span "Feteer Meshaltet" at bounding box center [381, 219] width 56 height 13
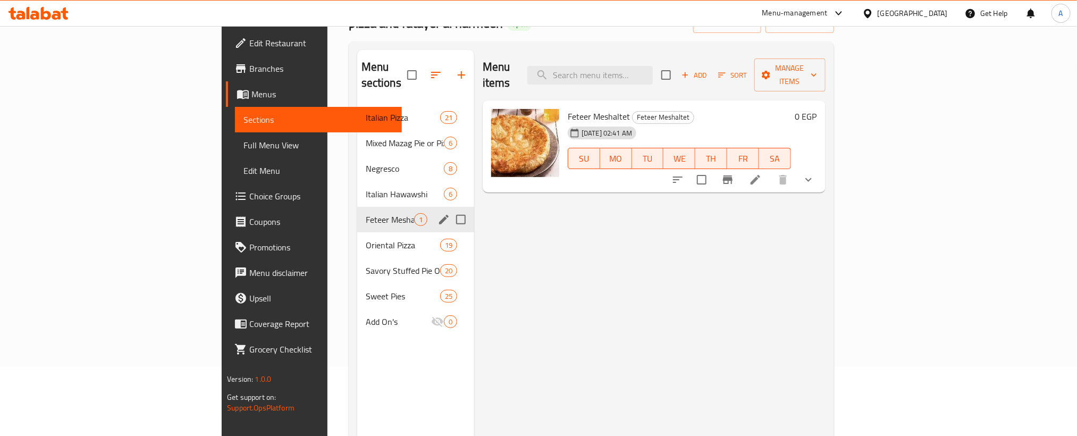
click at [357, 212] on div "Feteer Meshaltet 1" at bounding box center [415, 220] width 117 height 26
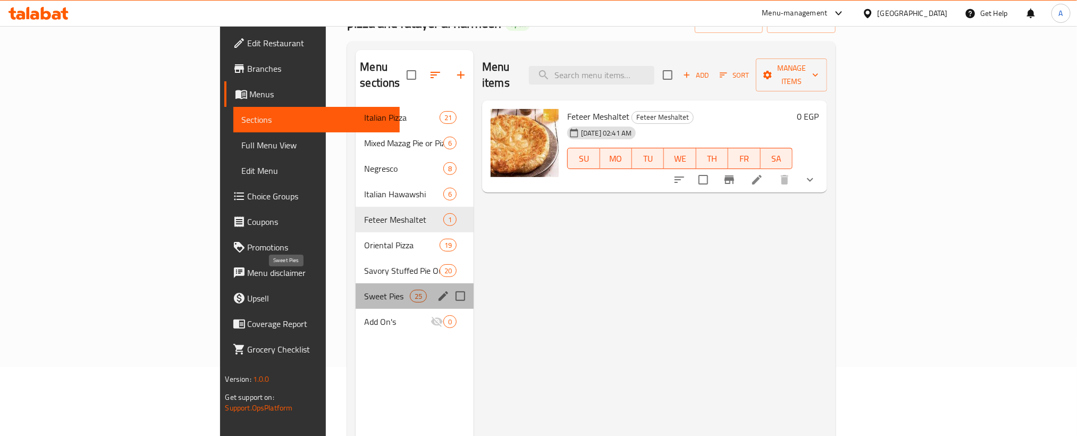
click at [364, 290] on span "Sweet Pies" at bounding box center [386, 296] width 45 height 13
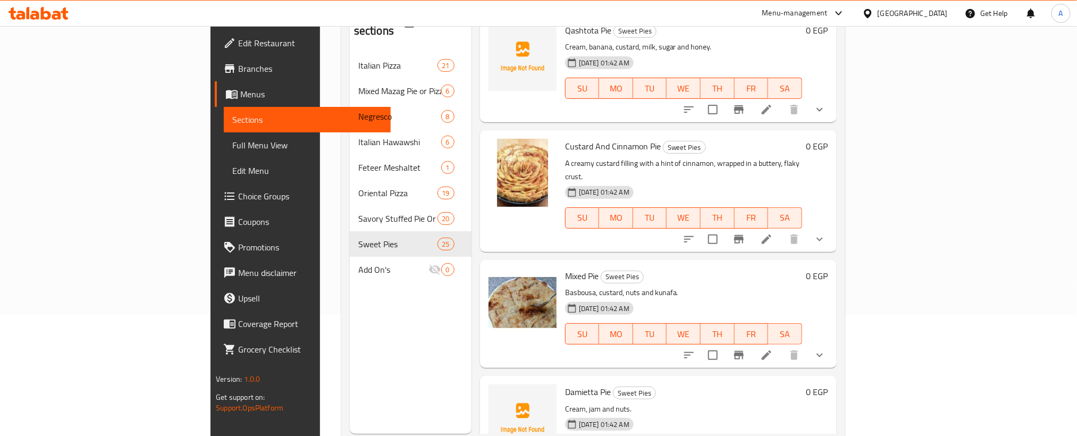
scroll to position [149, 0]
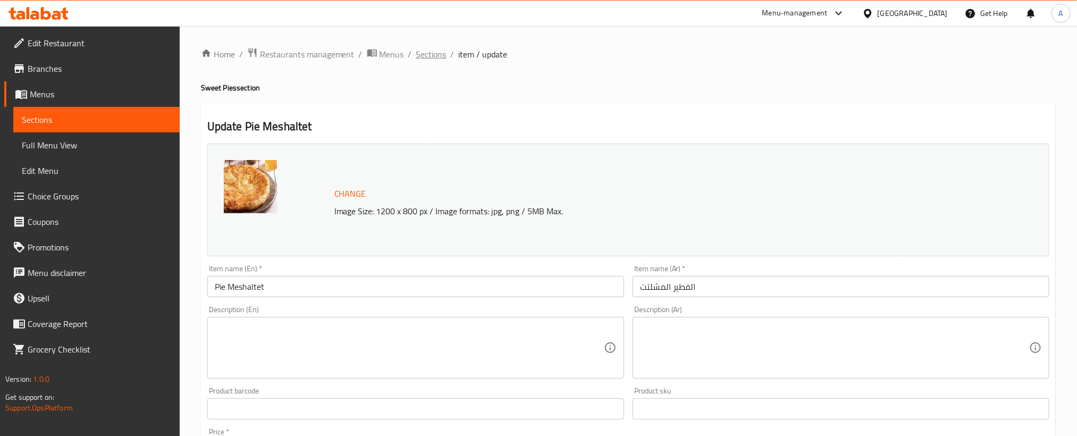
click at [421, 50] on span "Sections" at bounding box center [431, 54] width 30 height 13
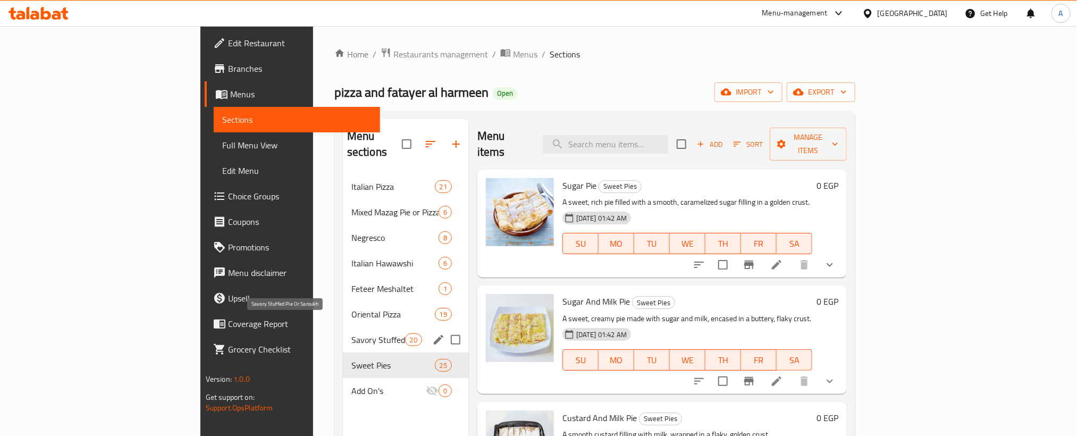
click at [351, 333] on span "Savory Stuffed Pie Or Saroukh" at bounding box center [378, 339] width 54 height 13
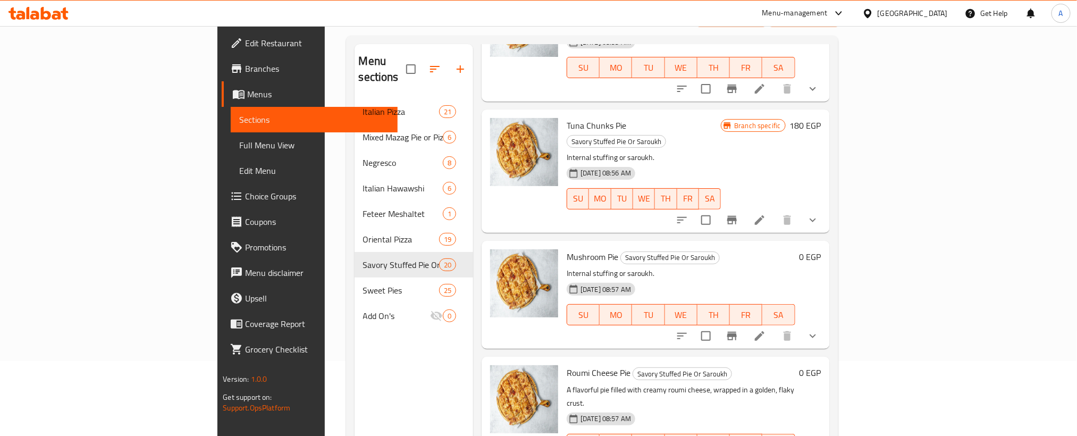
scroll to position [149, 0]
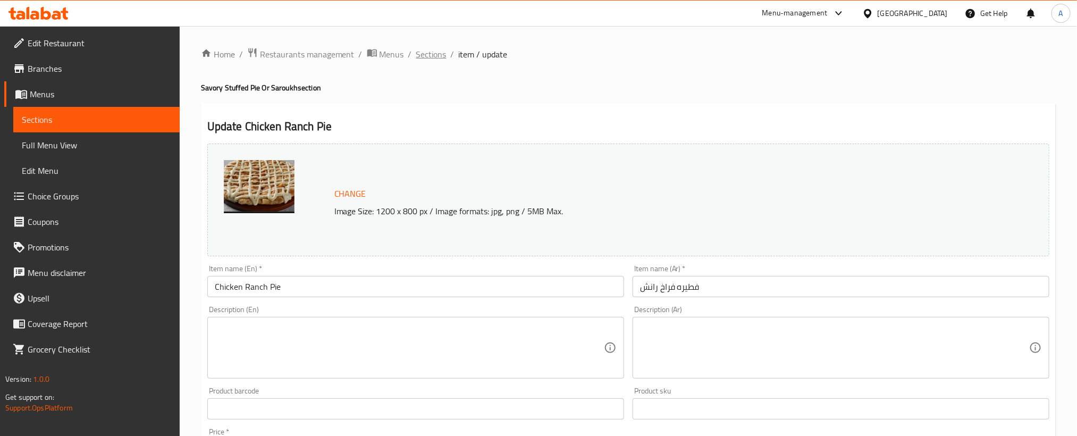
click at [434, 51] on span "Sections" at bounding box center [431, 54] width 30 height 13
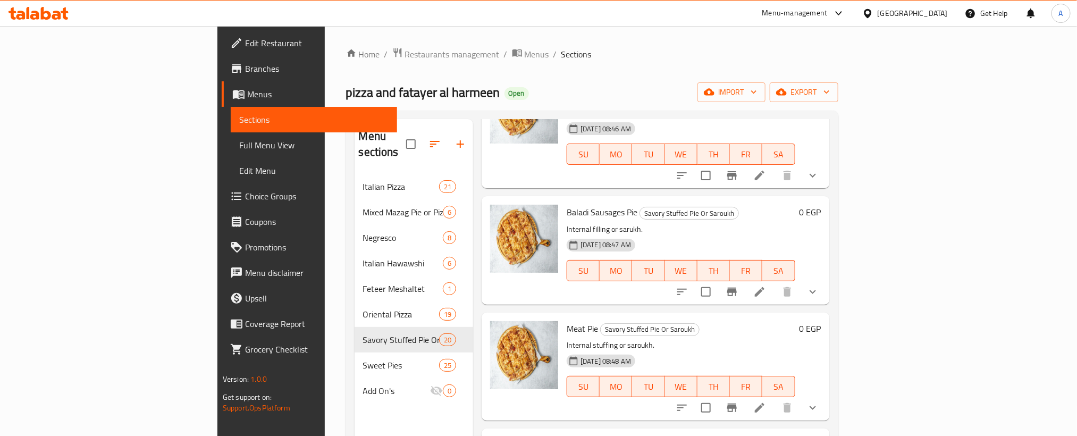
scroll to position [239, 0]
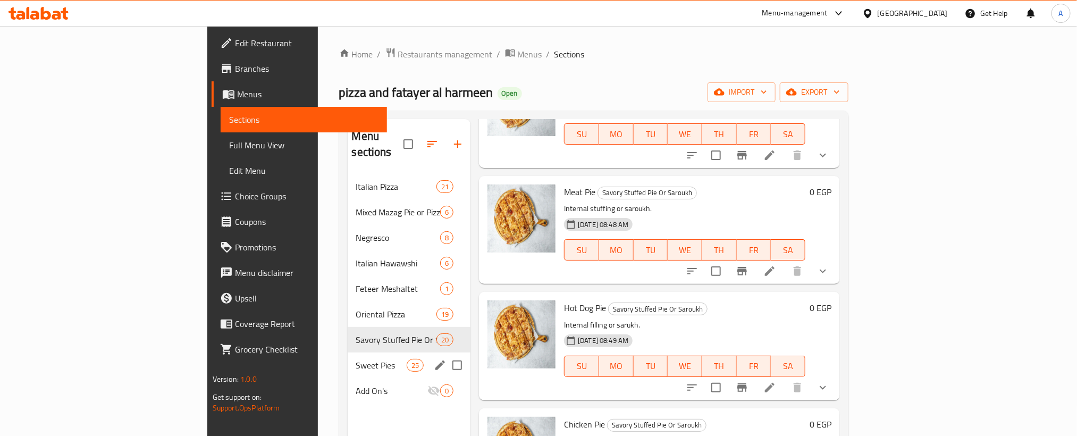
click at [348, 353] on div "Sweet Pies 25" at bounding box center [409, 366] width 123 height 26
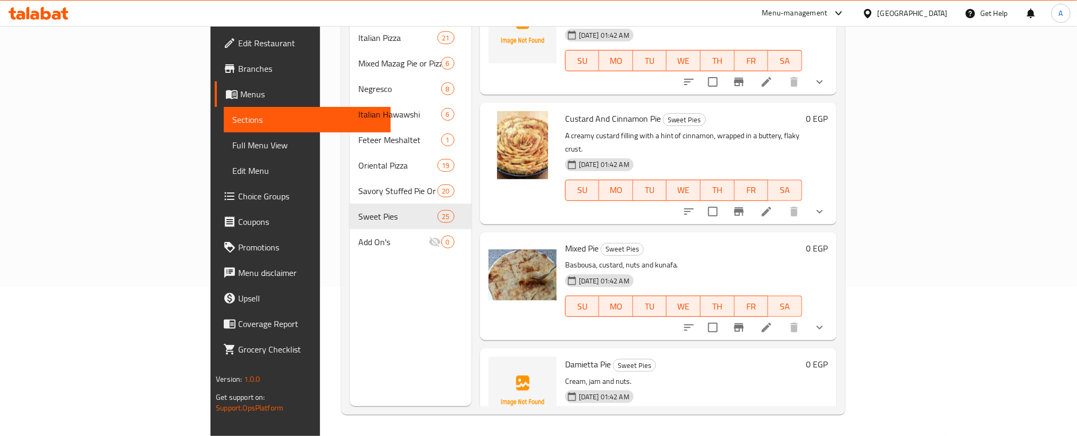
scroll to position [2334, 0]
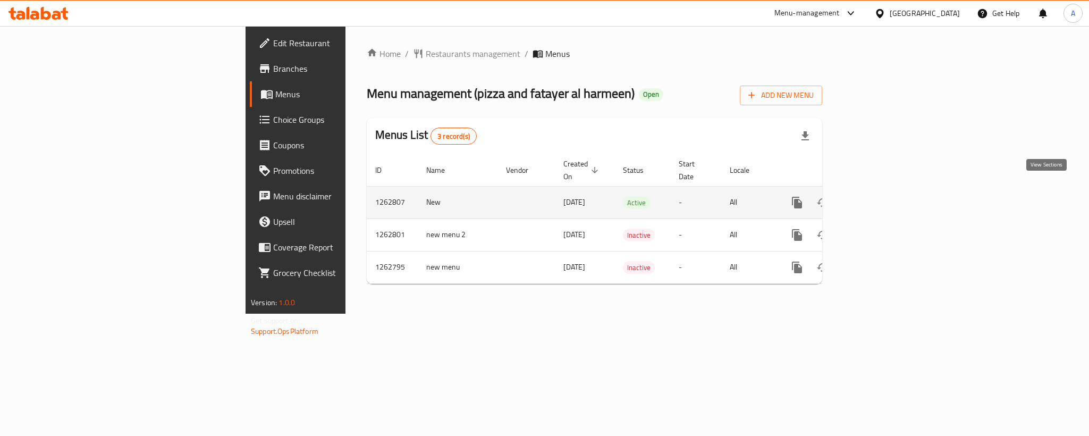
click at [880, 196] on icon "enhanced table" at bounding box center [874, 202] width 13 height 13
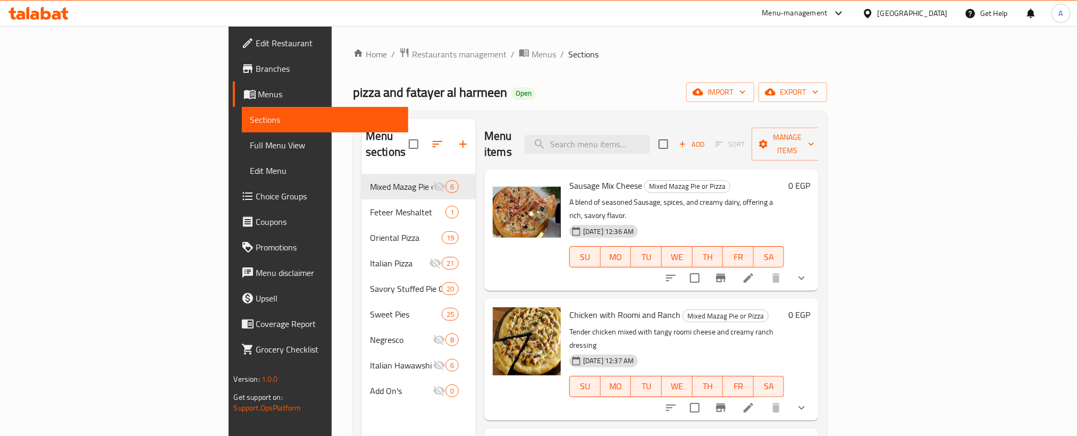
click at [250, 147] on span "Full Menu View" at bounding box center [324, 145] width 149 height 13
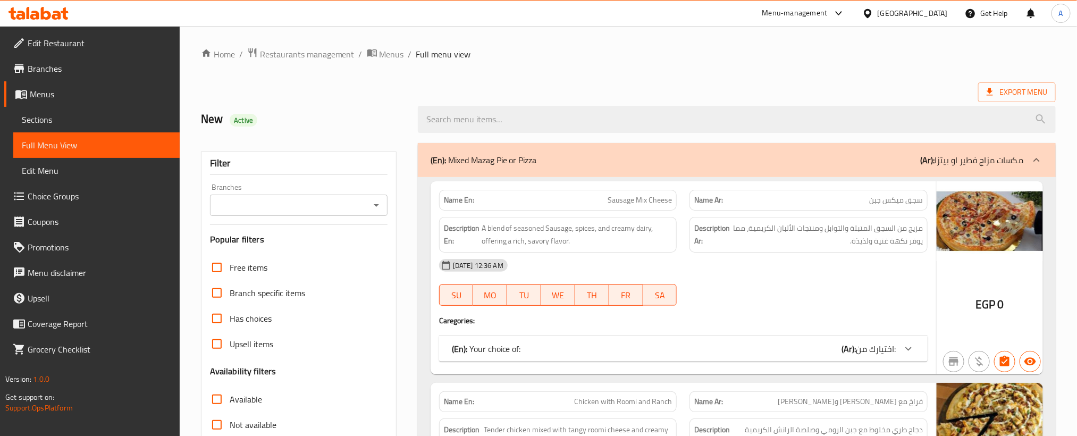
click at [376, 203] on icon "Open" at bounding box center [376, 205] width 13 height 13
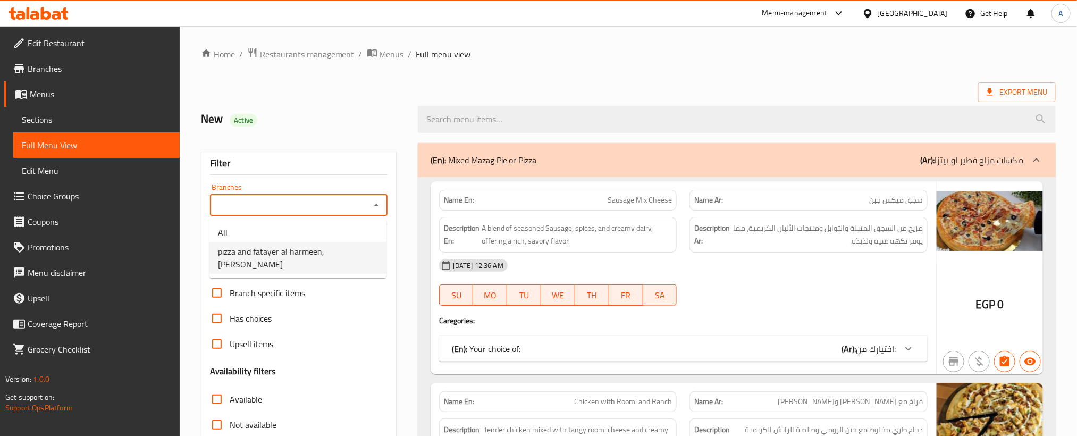
click at [313, 250] on span "pizza and fatayer al harmeen, [PERSON_NAME]" at bounding box center [298, 258] width 160 height 26
type input "pizza and fatayer al harmeen, [PERSON_NAME]"
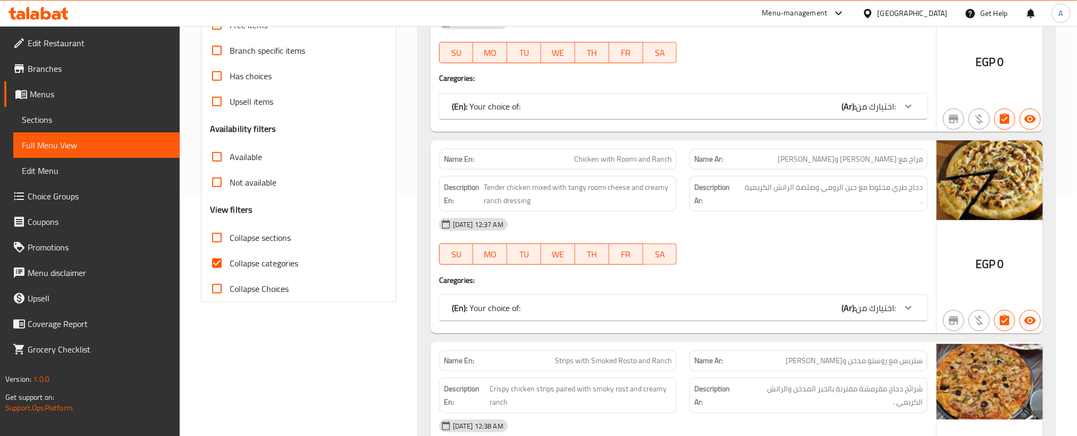
scroll to position [319, 0]
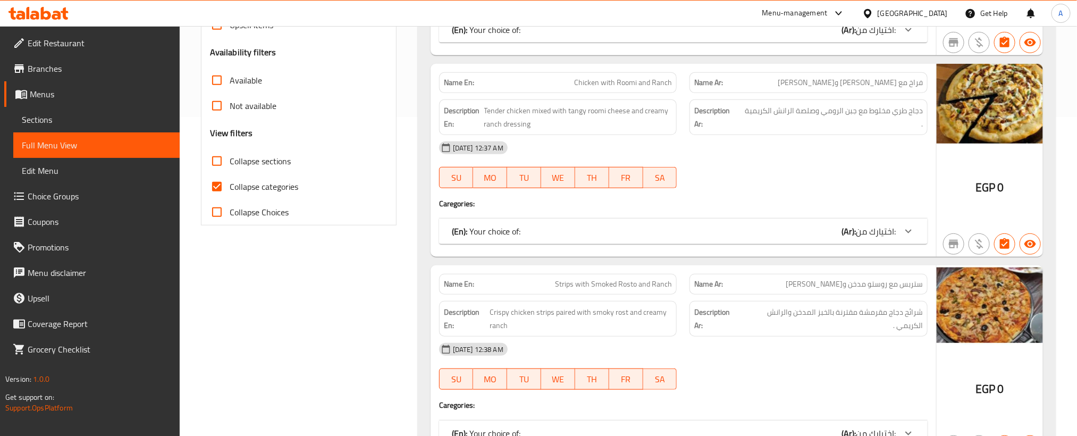
click at [214, 163] on input "Collapse sections" at bounding box center [217, 161] width 26 height 26
checkbox input "true"
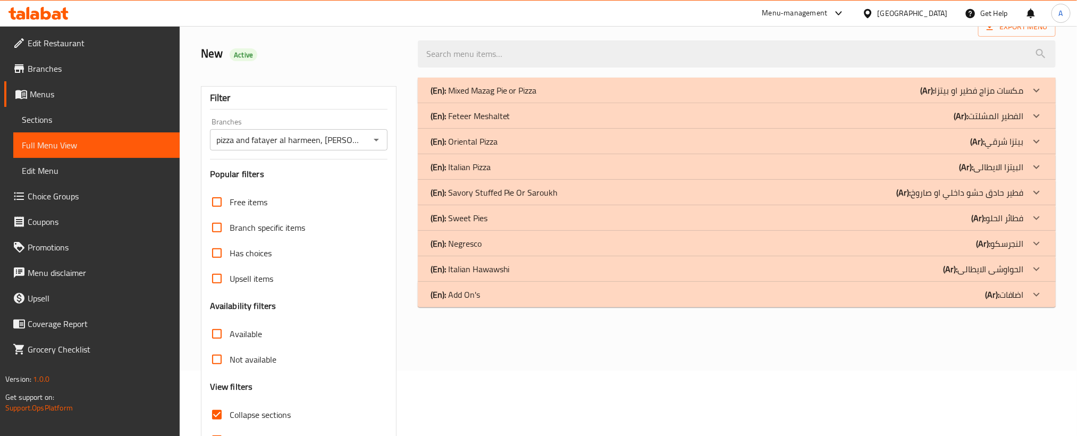
scroll to position [0, 0]
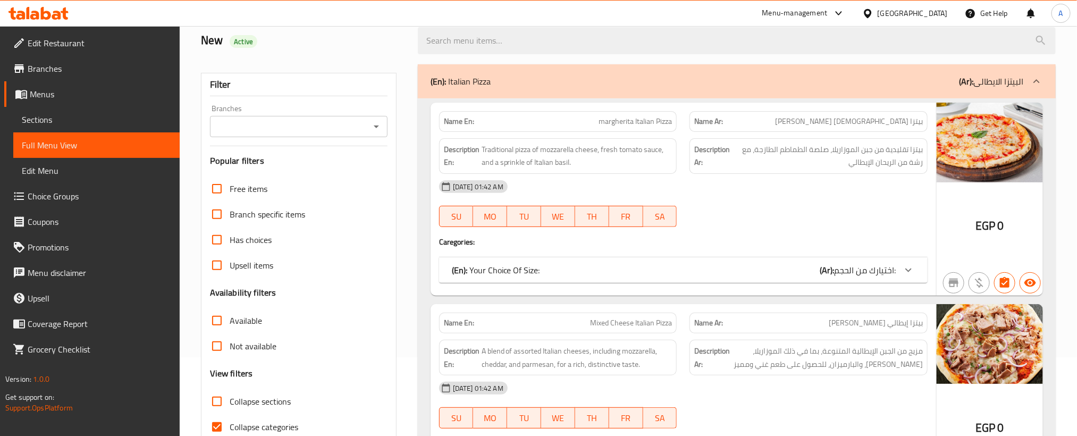
scroll to position [80, 0]
click at [375, 127] on icon "Open" at bounding box center [376, 125] width 13 height 13
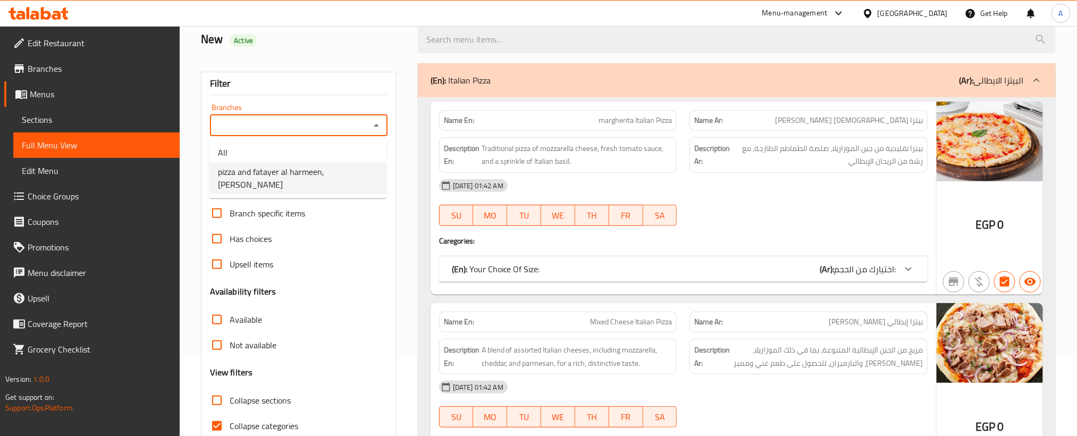
click at [316, 174] on span "pizza and fatayer al harmeen, [PERSON_NAME]" at bounding box center [298, 178] width 160 height 26
type input "pizza and fatayer al harmeen, [PERSON_NAME]"
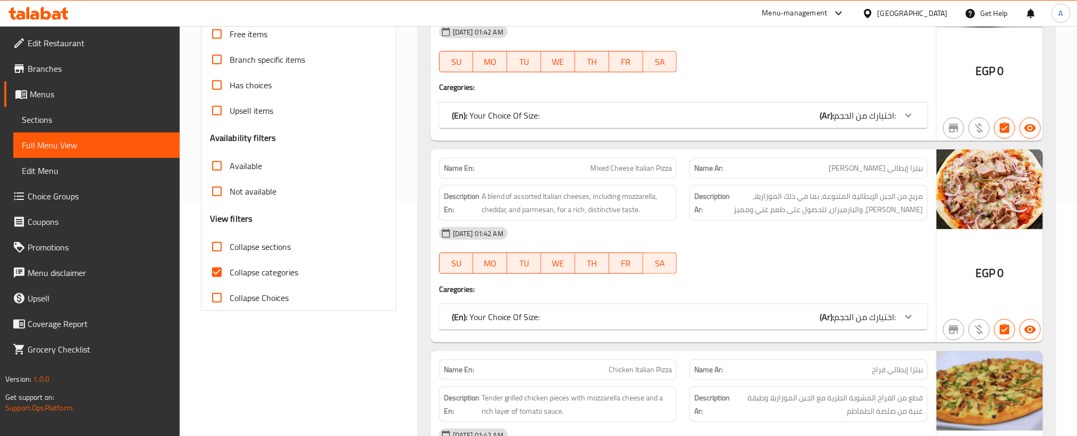
scroll to position [239, 0]
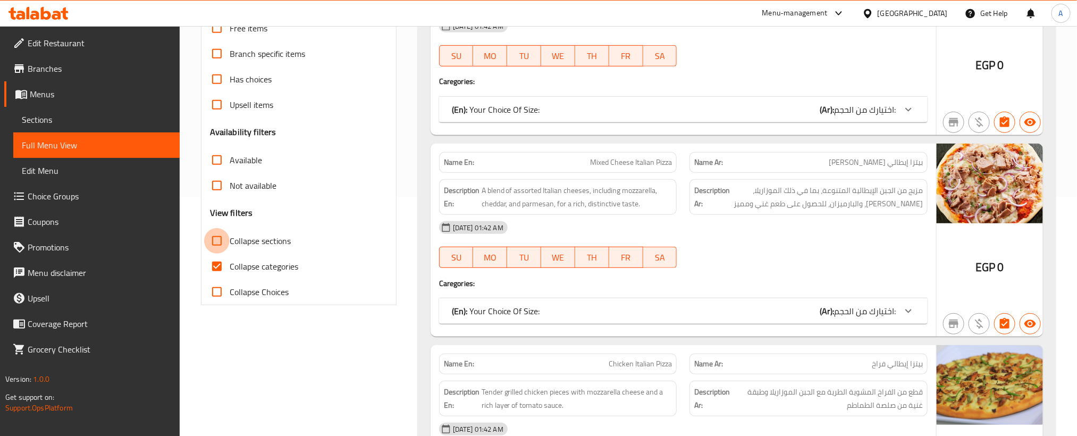
click at [214, 245] on input "Collapse sections" at bounding box center [217, 241] width 26 height 26
checkbox input "true"
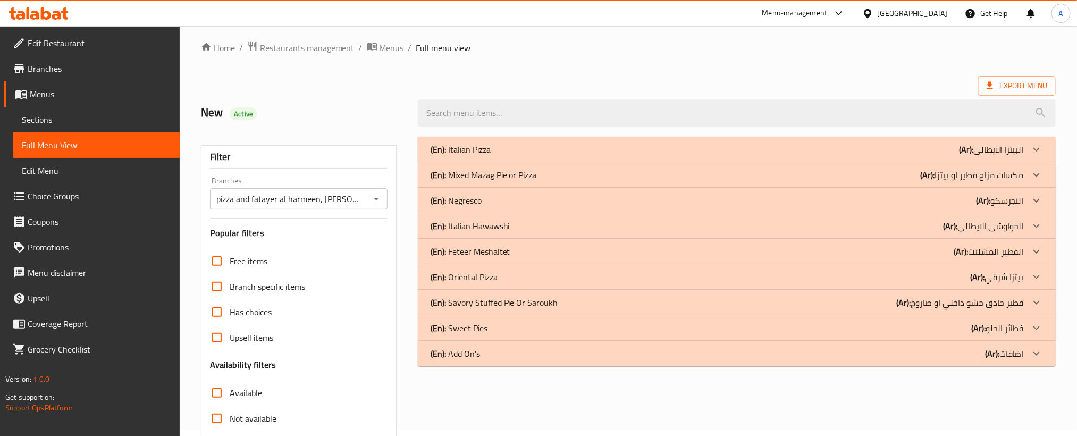
scroll to position [0, 0]
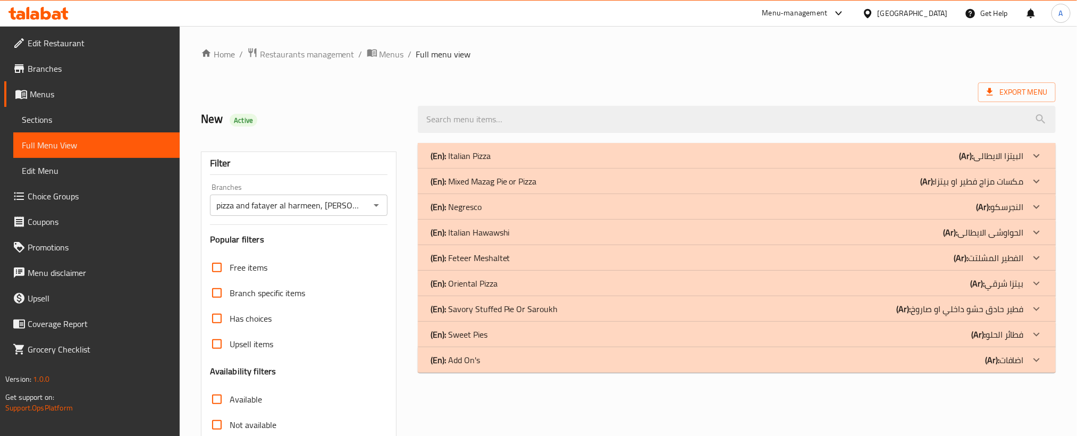
click at [469, 154] on p "(En): Italian Pizza" at bounding box center [461, 155] width 60 height 13
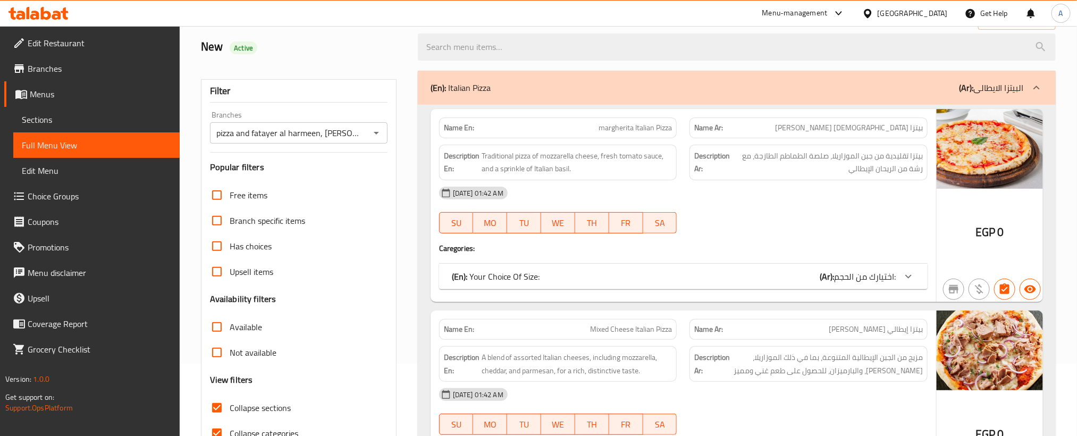
scroll to position [160, 0]
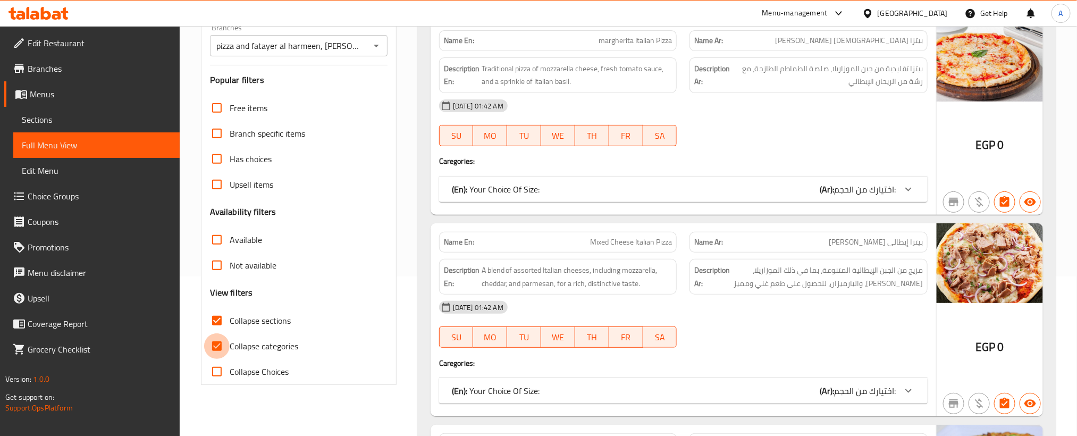
click at [219, 347] on input "Collapse categories" at bounding box center [217, 346] width 26 height 26
checkbox input "false"
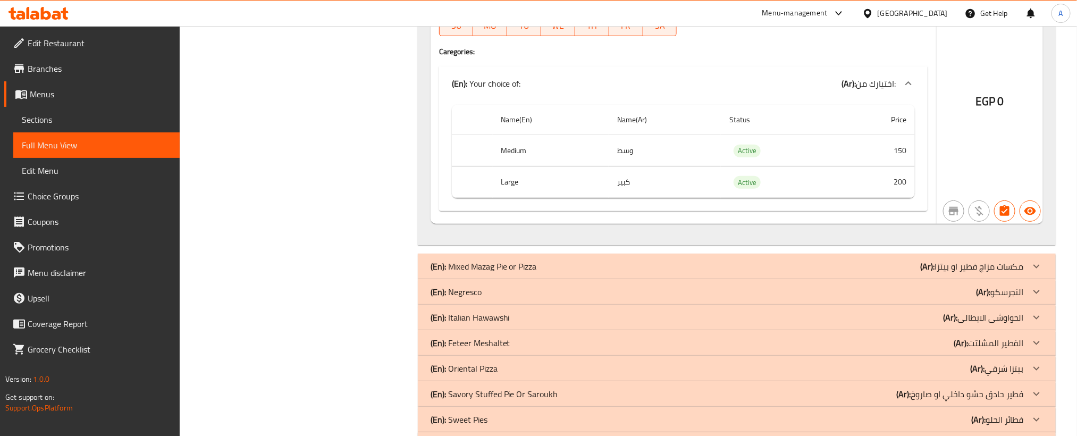
scroll to position [6699, 0]
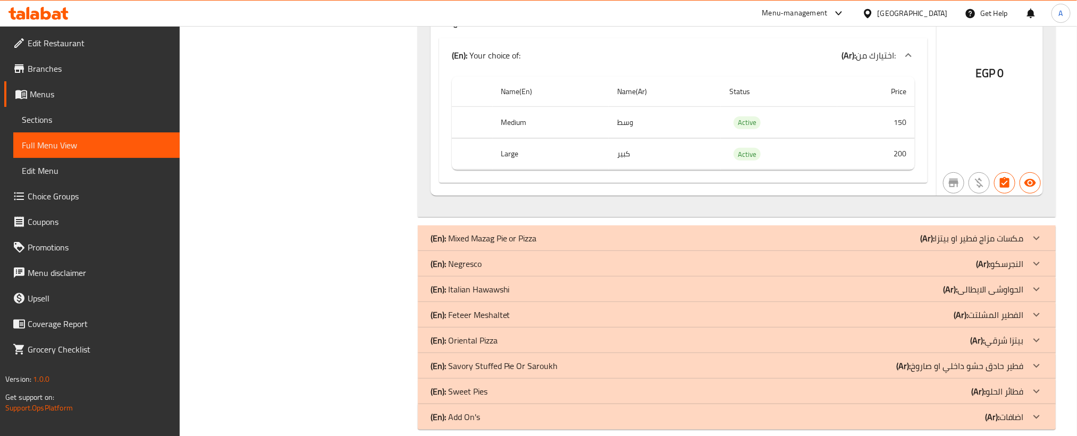
click at [892, 245] on div "(En): Mixed Mazag Pie or Pizza (Ar): مكسات مزاج فطير او بيتزا" at bounding box center [727, 238] width 593 height 13
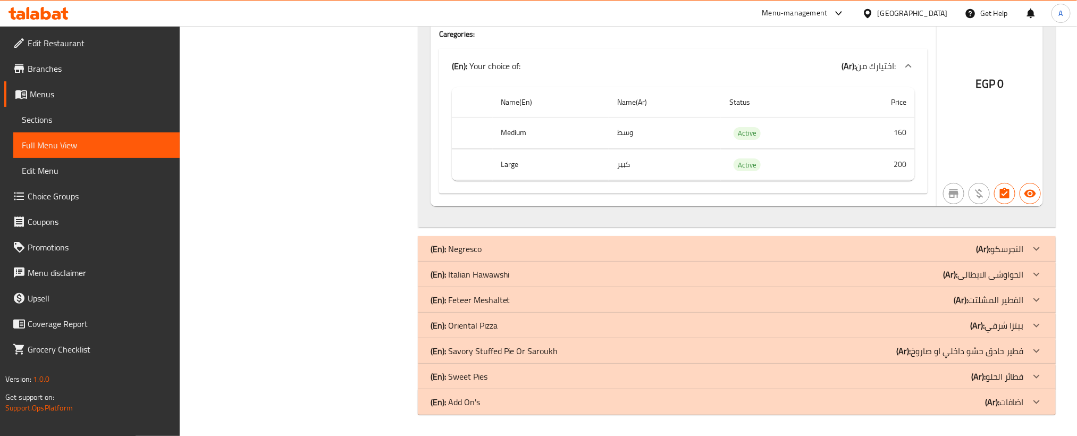
scroll to position [8693, 0]
click at [913, 255] on div "(En): Negresco (Ar): النجرسكو" at bounding box center [727, 248] width 593 height 13
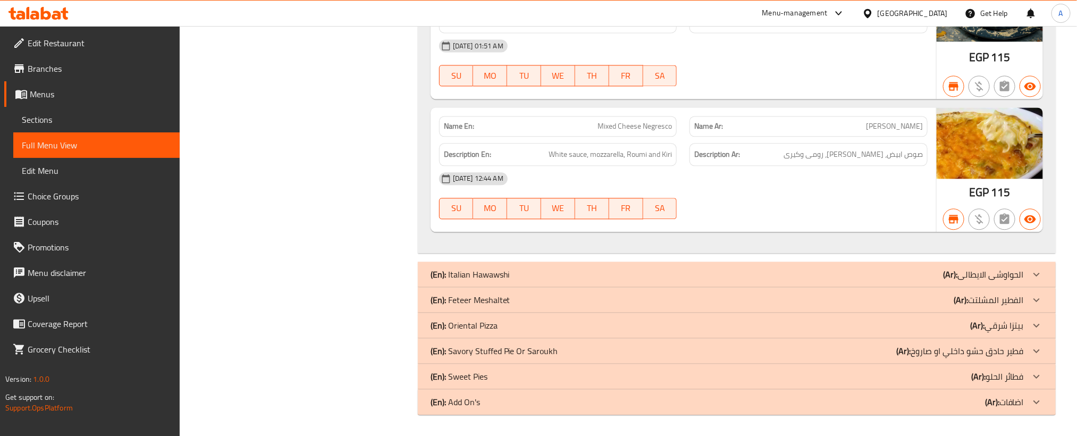
scroll to position [9901, 0]
click at [592, 272] on div "(En): Italian Hawawshi (Ar): الحواوشى الايطالى" at bounding box center [727, 274] width 593 height 13
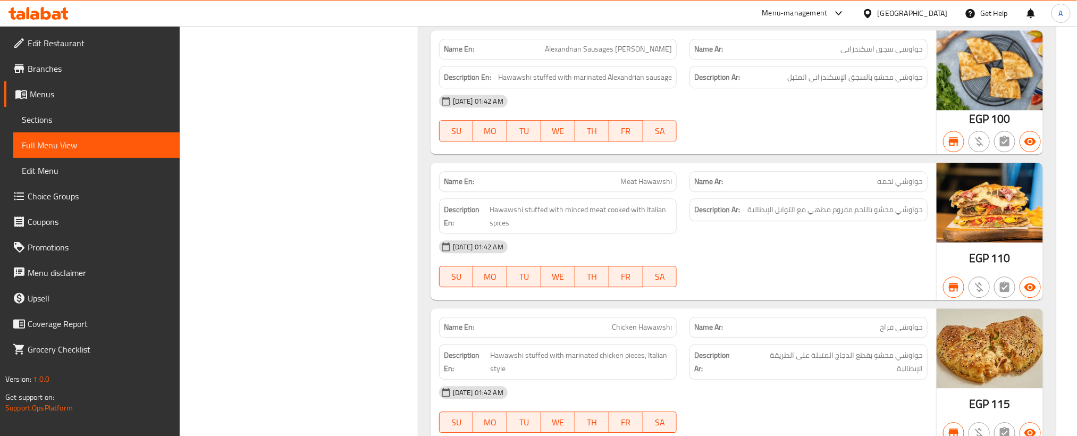
scroll to position [10140, 0]
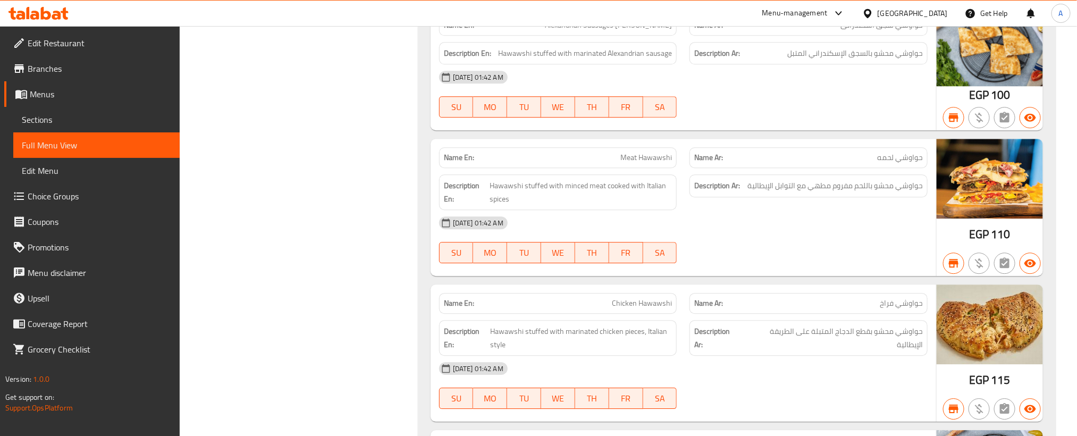
click at [655, 163] on span "Meat Hawawshi" at bounding box center [646, 157] width 52 height 11
copy span "Meat Hawawshi"
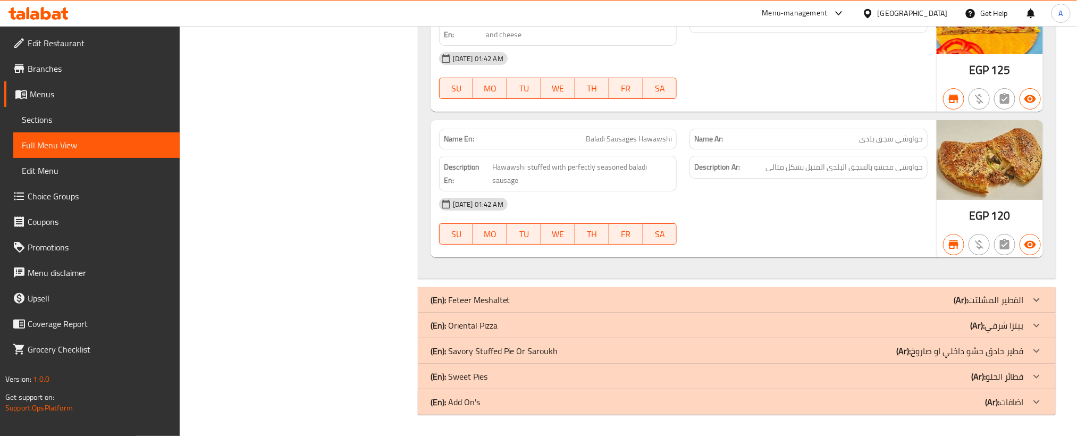
scroll to position [10801, 0]
click at [818, 294] on div "(En): Feteer Meshaltet (Ar): الفطير المشلتت" at bounding box center [727, 299] width 593 height 13
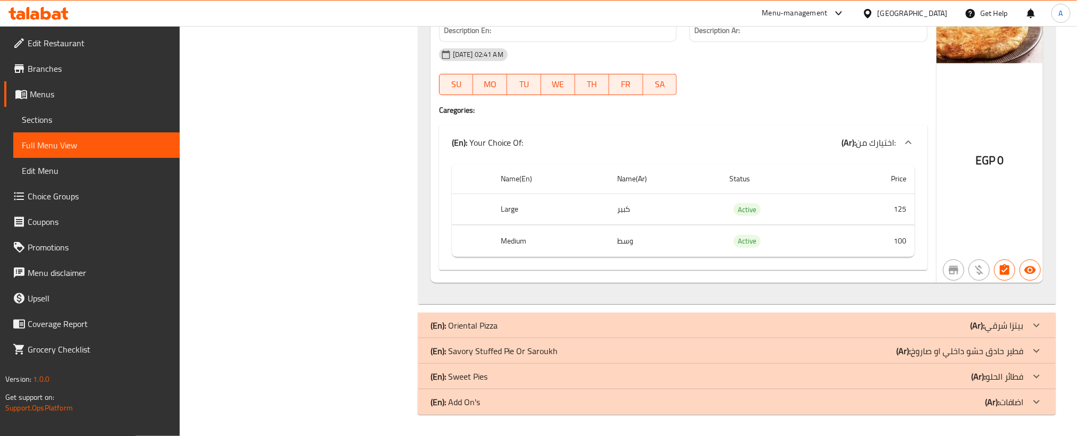
scroll to position [11145, 0]
click at [840, 321] on div "(En): Oriental Pizza (Ar): بيتزا شرقي" at bounding box center [727, 325] width 593 height 13
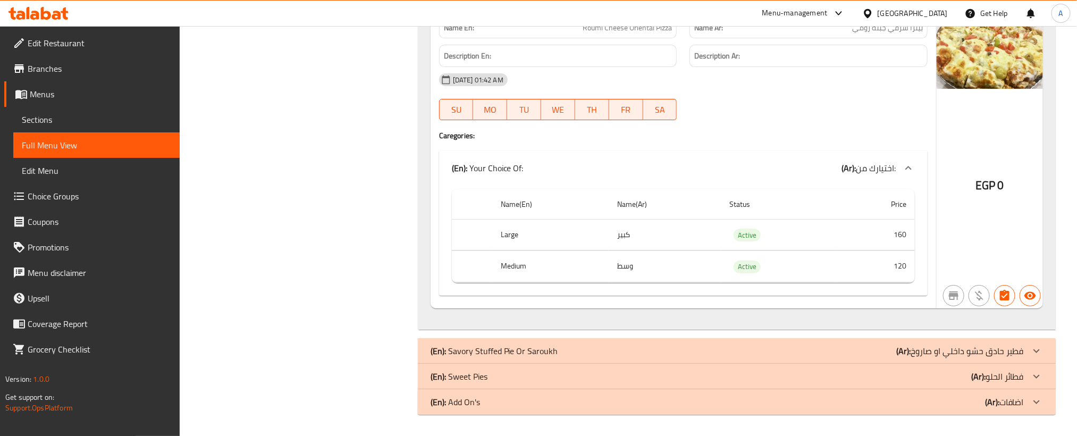
scroll to position [17116, 0]
click at [795, 356] on div "(En): Savory Stuffed Pie Or Saroukh (Ar): فطير حادق حشو داخلي او صاروخ" at bounding box center [727, 351] width 593 height 13
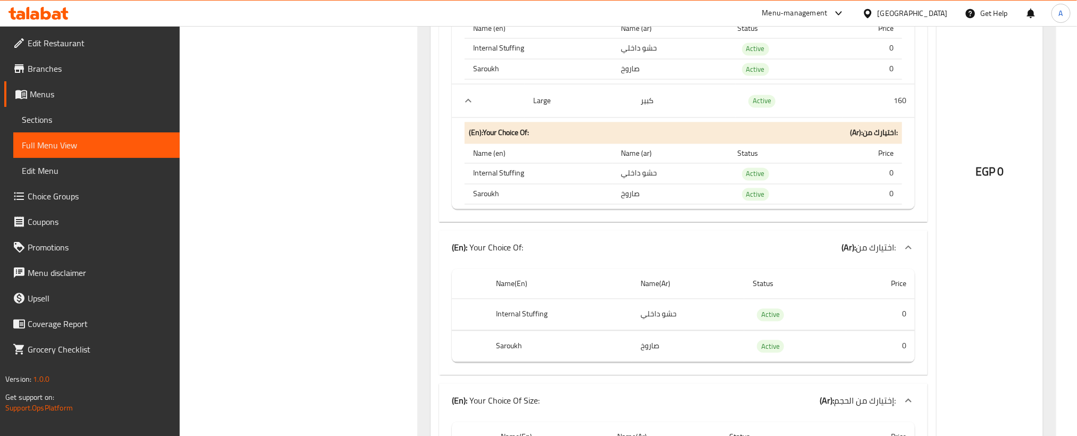
scroll to position [26878, 0]
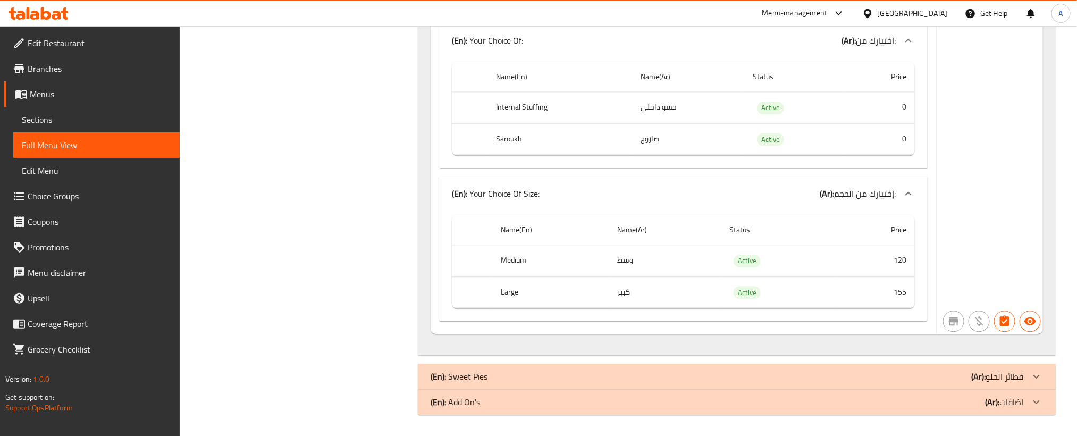
scroll to position [27277, 0]
click at [635, 371] on div "(En): Sweet Pies (Ar): فطائر الحلو" at bounding box center [727, 376] width 593 height 13
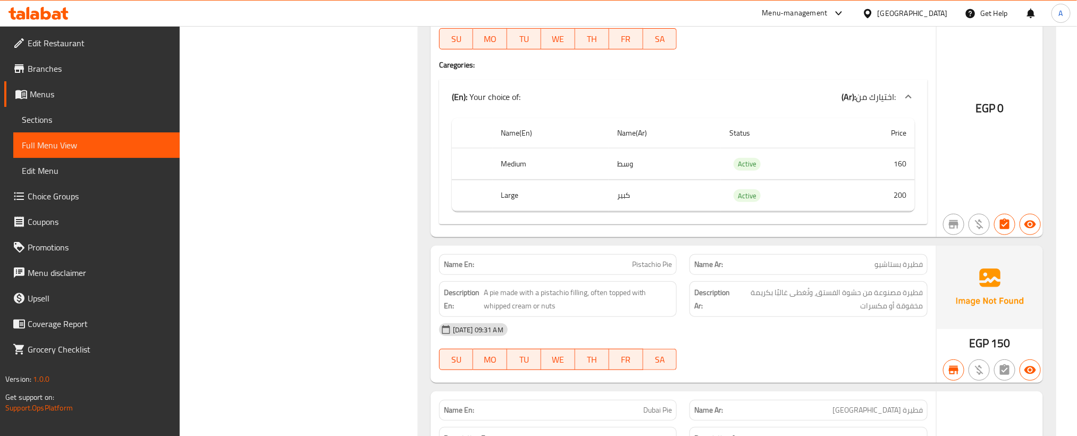
scroll to position [28393, 0]
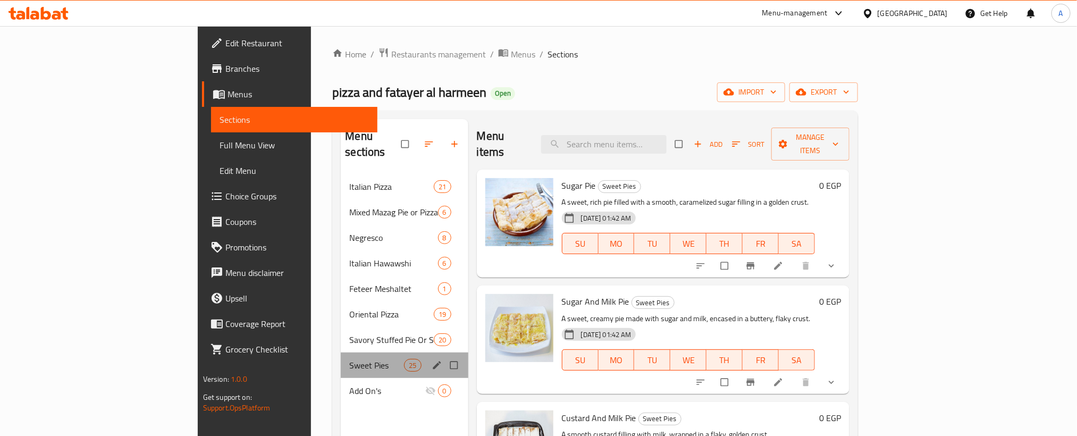
click at [341, 356] on div "Sweet Pies 25" at bounding box center [404, 366] width 127 height 26
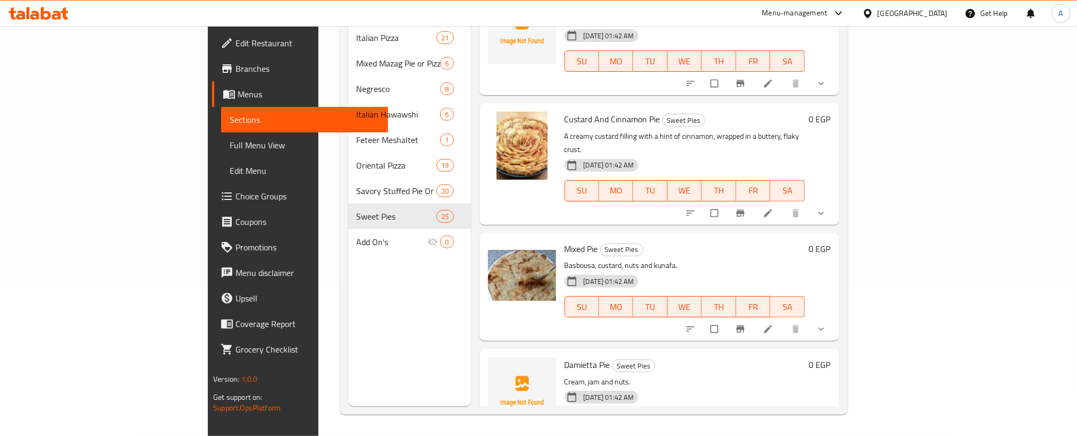
scroll to position [2413, 0]
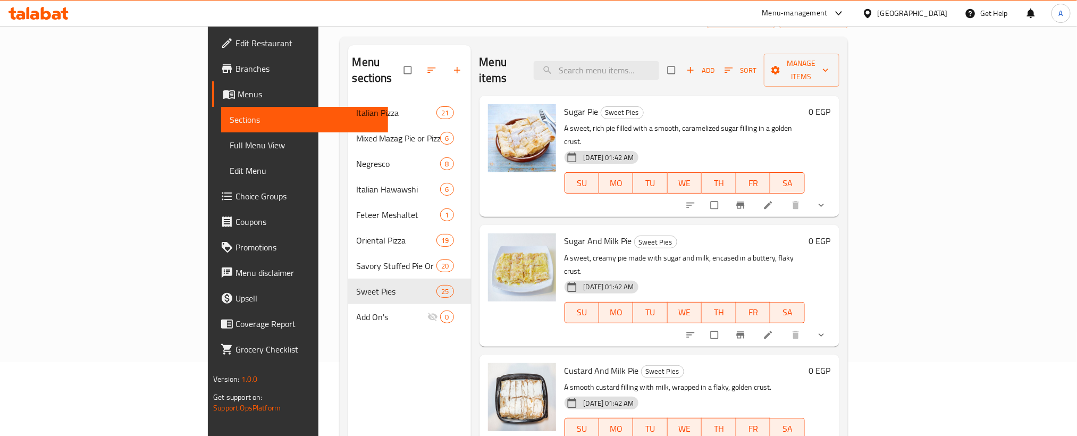
scroll to position [0, 0]
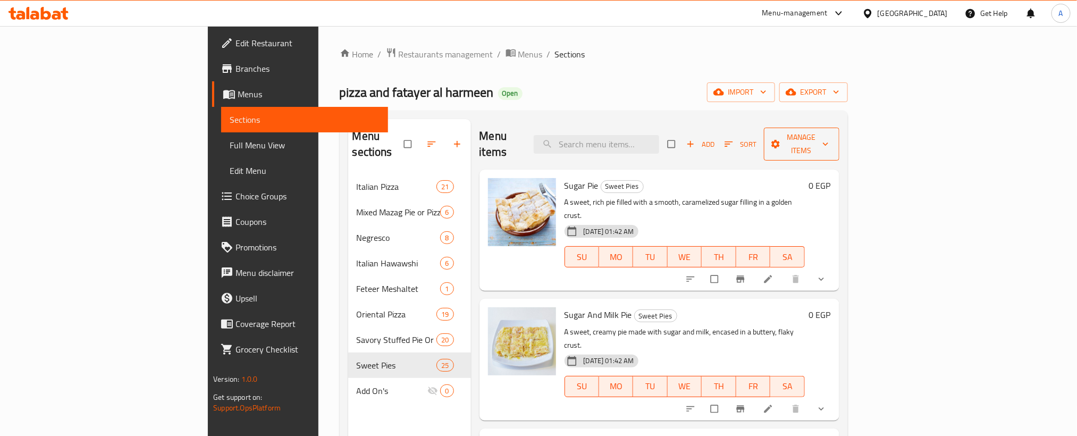
click at [831, 138] on span "Manage items" at bounding box center [802, 144] width 58 height 27
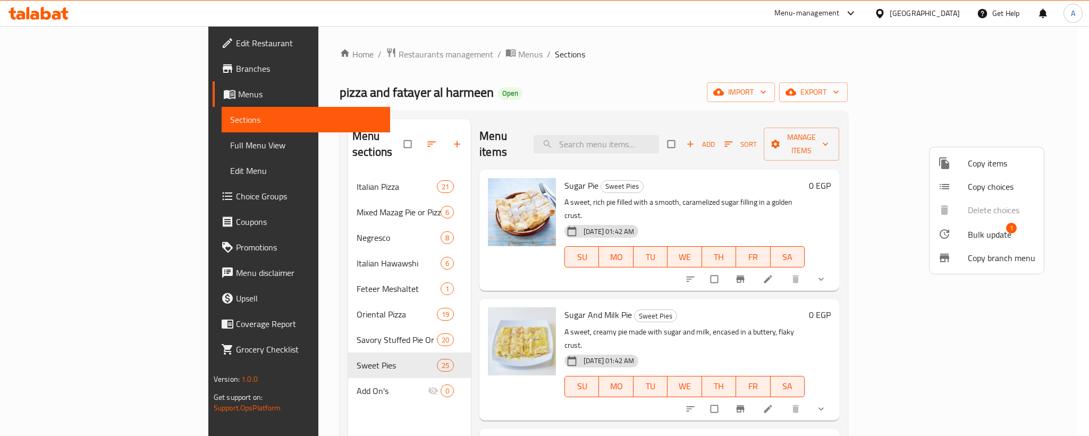
click at [996, 228] on span "Bulk update" at bounding box center [990, 234] width 44 height 13
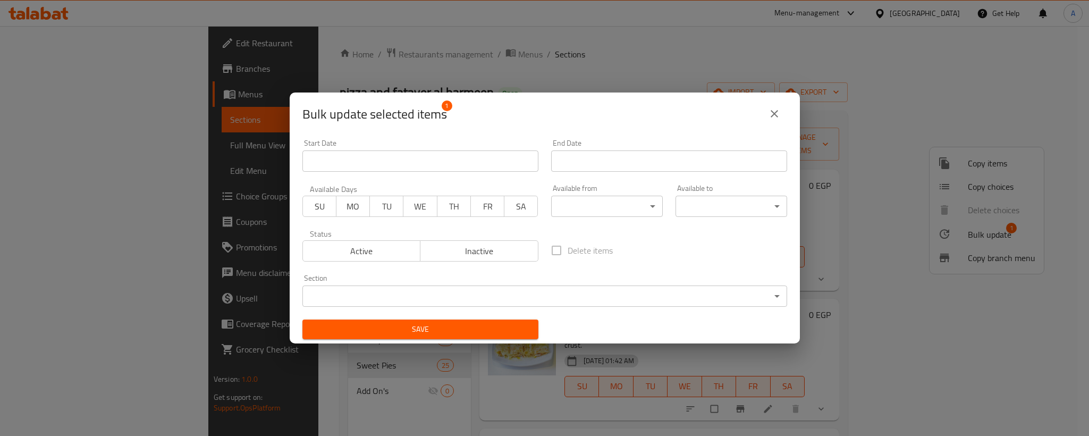
click at [450, 292] on body "​ Menu-management Egypt Get Help A Edit Restaurant Branches Menus Sections Full…" at bounding box center [544, 231] width 1089 height 410
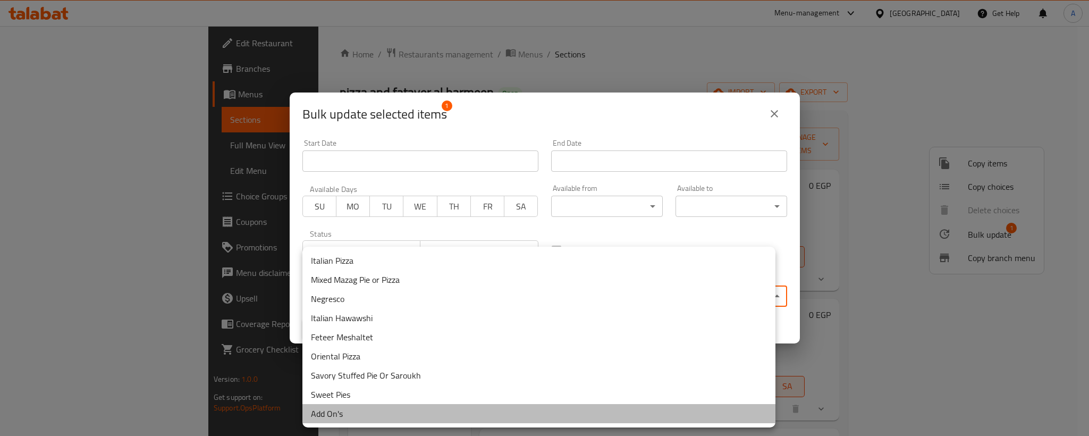
click at [351, 409] on li "Add On's" at bounding box center [539, 413] width 473 height 19
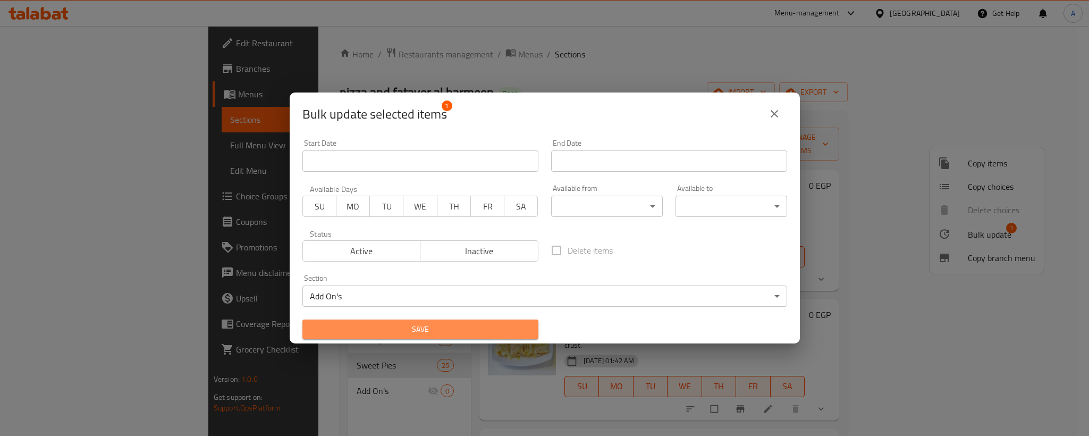
click at [443, 334] on span "Save" at bounding box center [420, 329] width 219 height 13
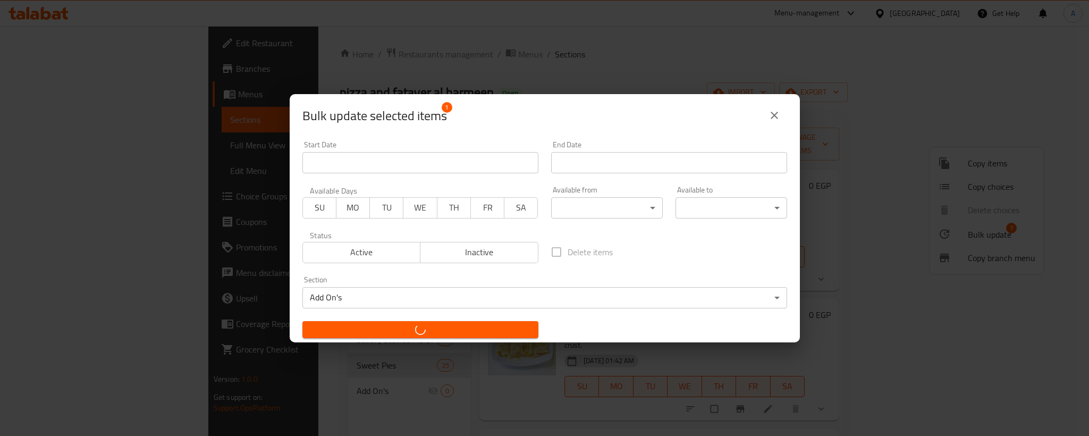
checkbox input "false"
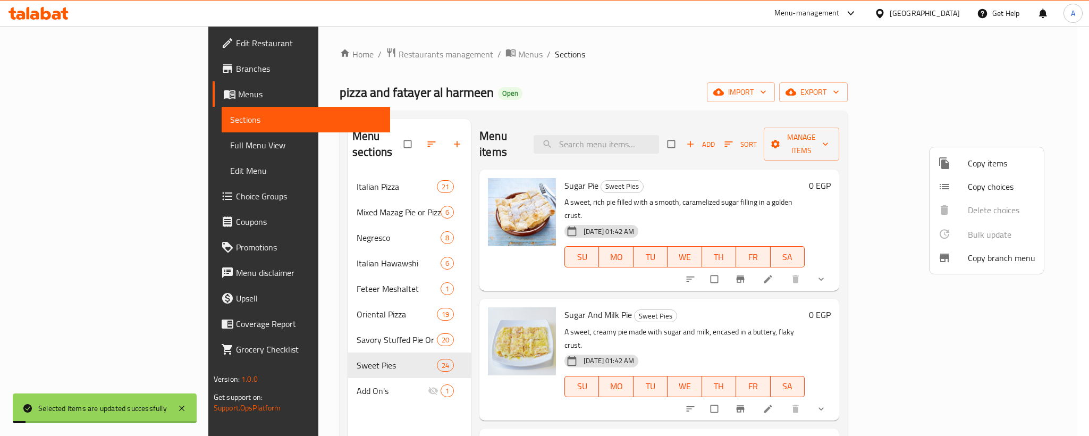
click at [332, 324] on div at bounding box center [544, 218] width 1089 height 436
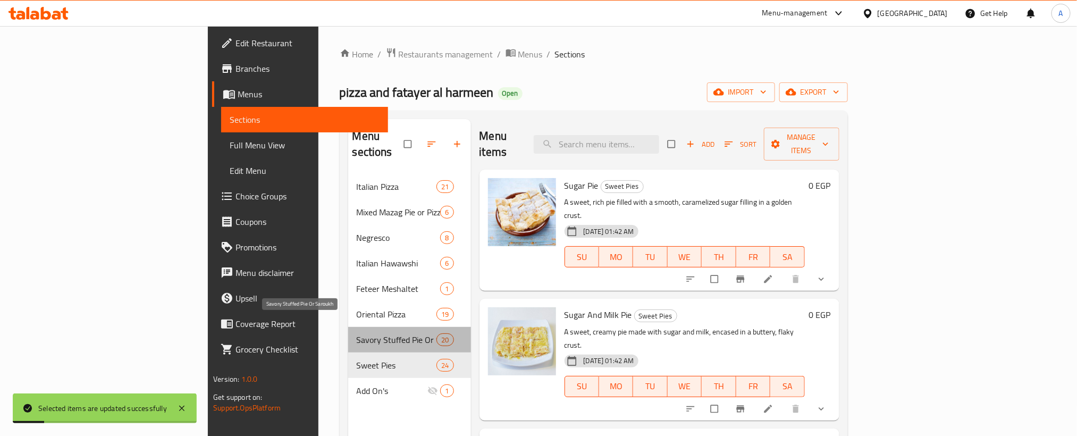
click at [357, 333] on span "Savory Stuffed Pie Or Saroukh" at bounding box center [397, 339] width 80 height 13
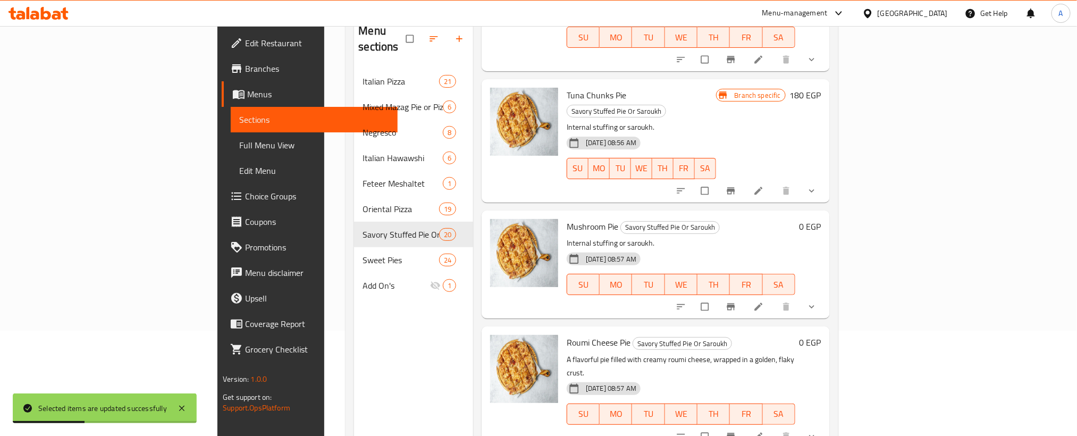
scroll to position [149, 0]
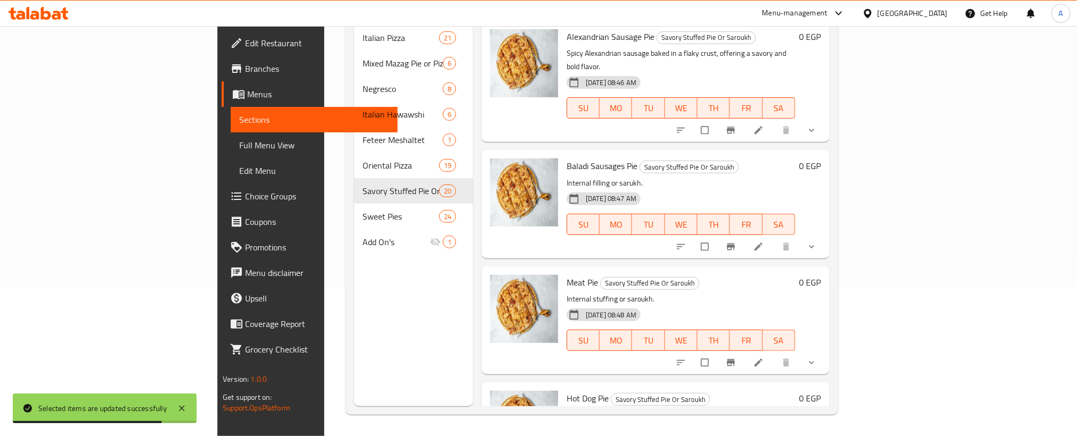
scroll to position [0, 0]
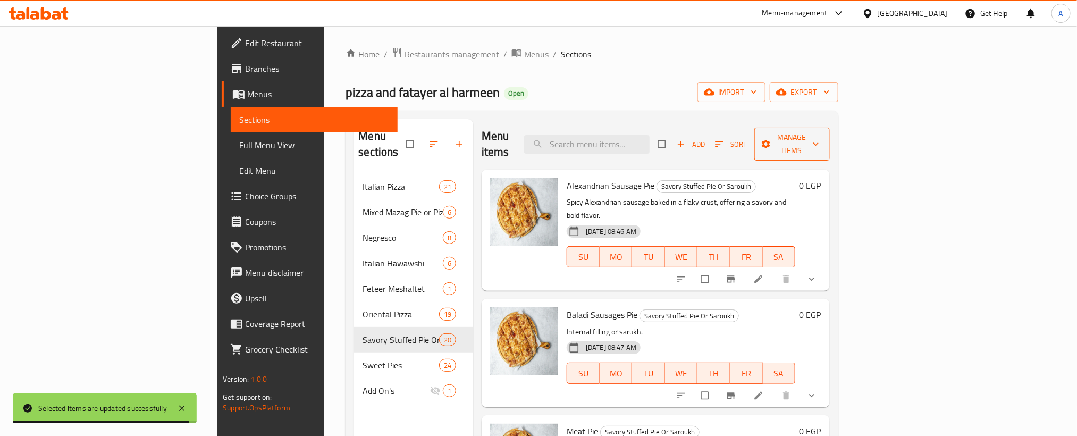
click at [821, 132] on span "Manage items" at bounding box center [792, 144] width 58 height 27
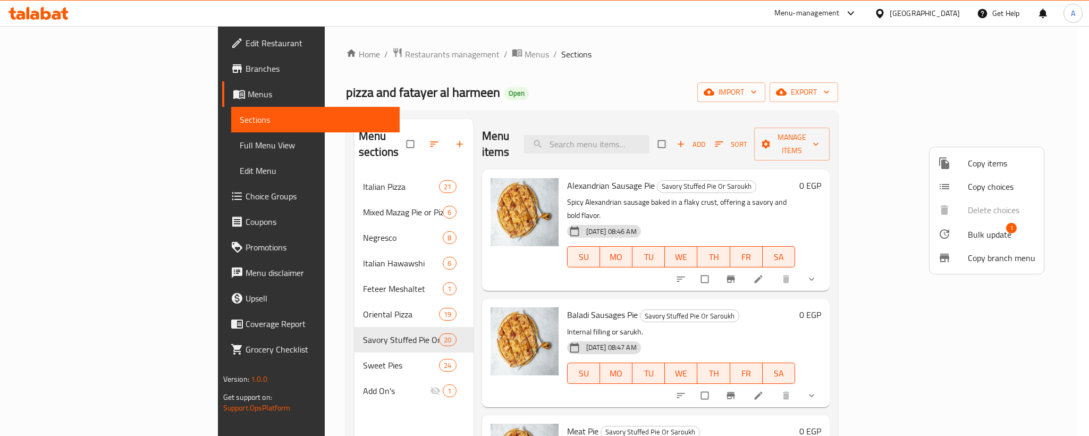
click at [978, 228] on span "Bulk update" at bounding box center [990, 234] width 44 height 13
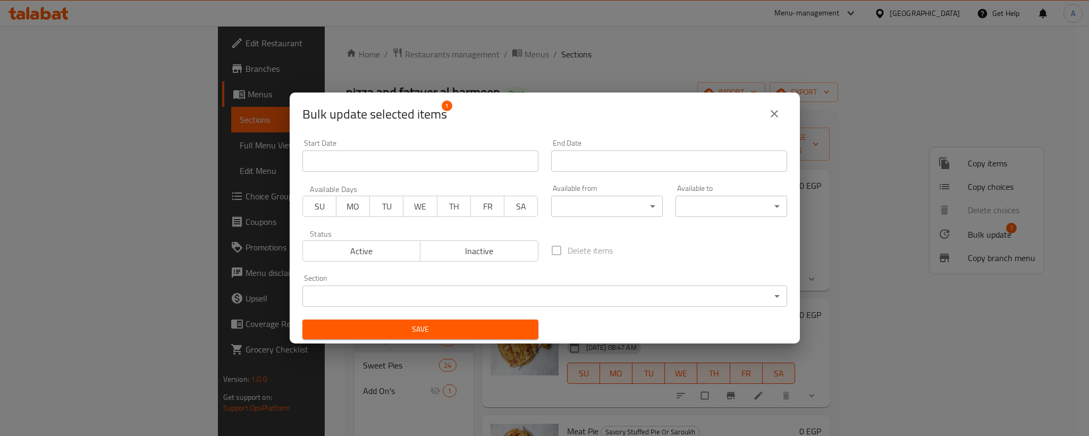
click at [415, 294] on body "​ Menu-management Egypt Get Help A Edit Restaurant Branches Menus Sections Full…" at bounding box center [544, 231] width 1089 height 410
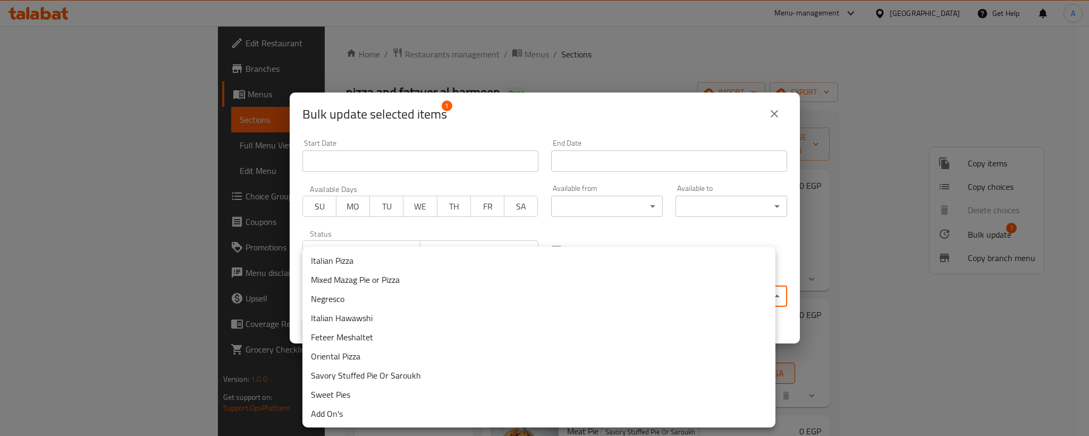
click at [349, 410] on li "Add On's" at bounding box center [539, 413] width 473 height 19
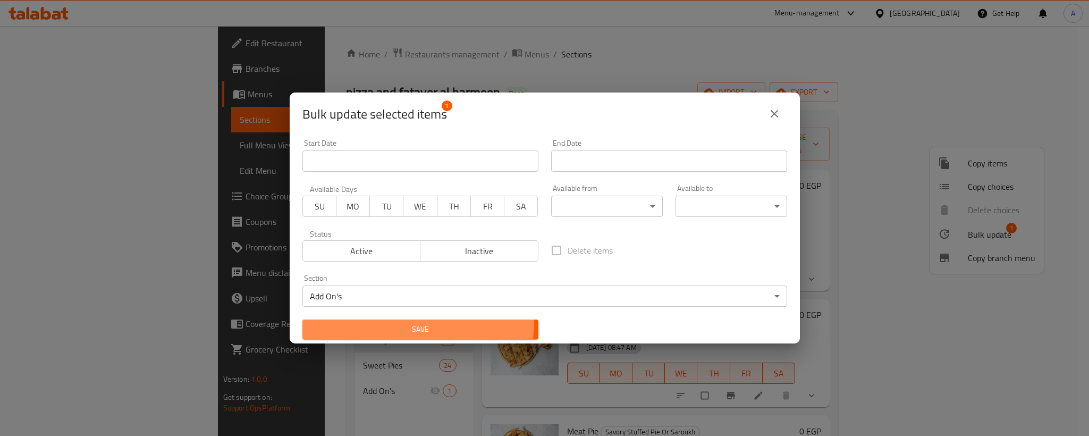
click at [383, 321] on button "Save" at bounding box center [421, 330] width 236 height 20
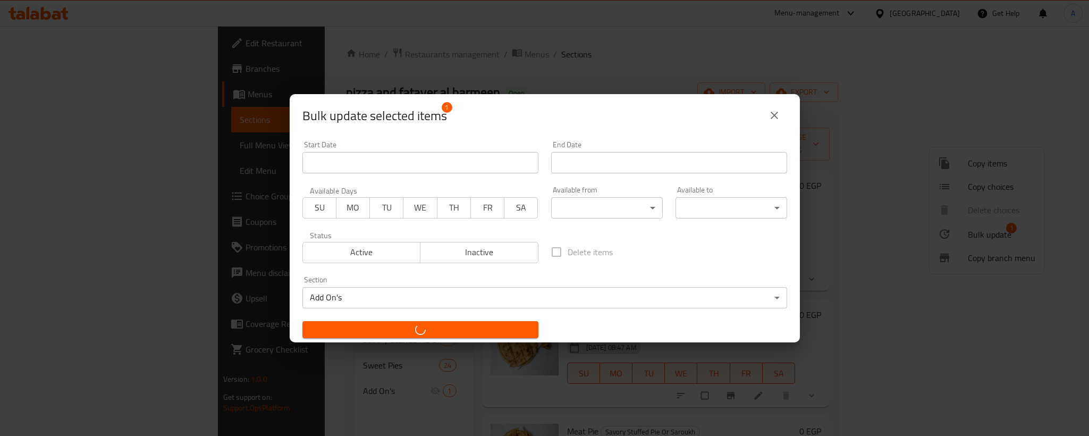
checkbox input "false"
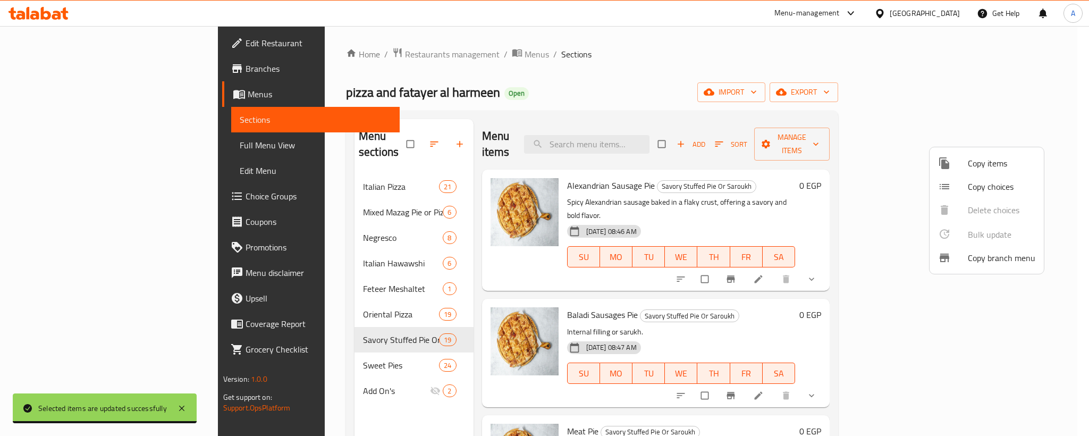
click at [373, 367] on div at bounding box center [544, 218] width 1089 height 436
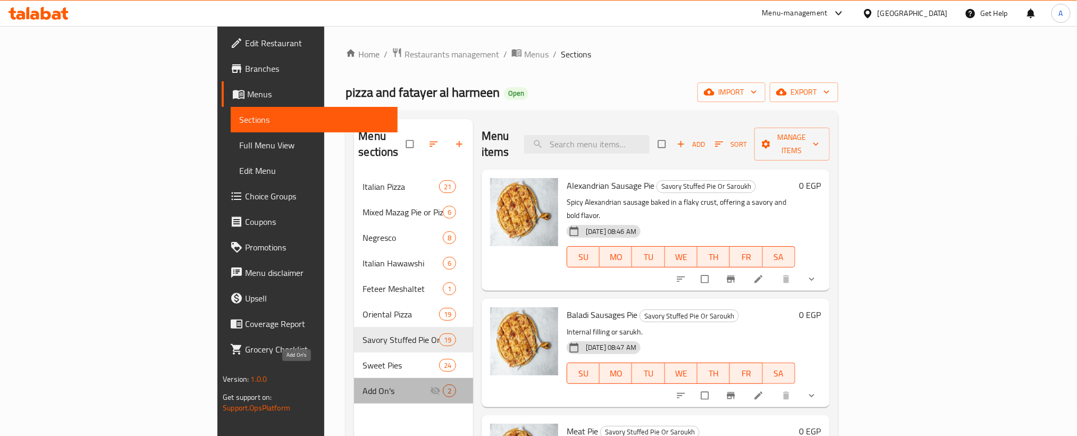
click at [363, 384] on span "Add On's" at bounding box center [396, 390] width 67 height 13
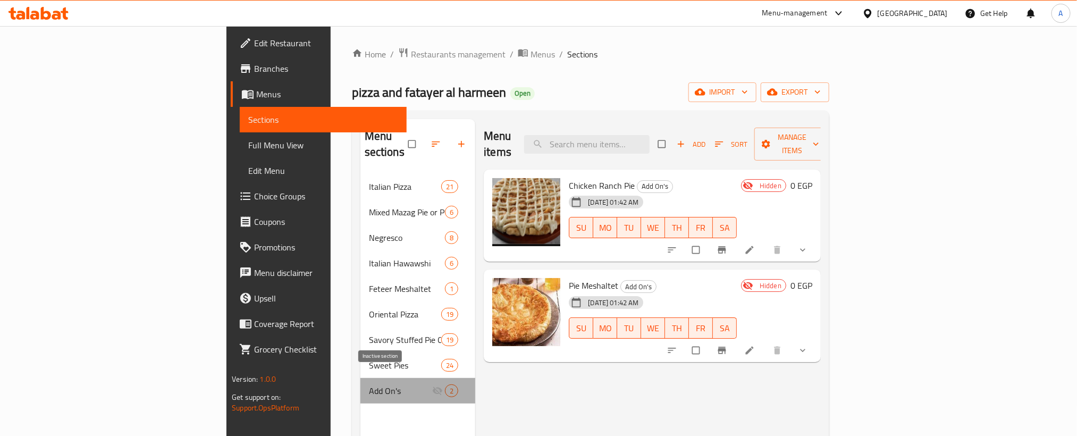
click at [432, 385] on icon "Menu sections" at bounding box center [437, 390] width 11 height 11
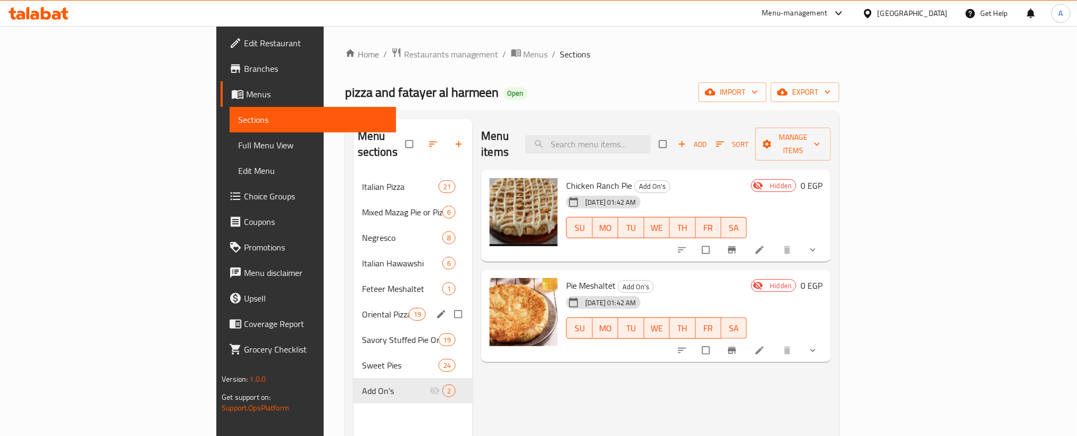
scroll to position [149, 0]
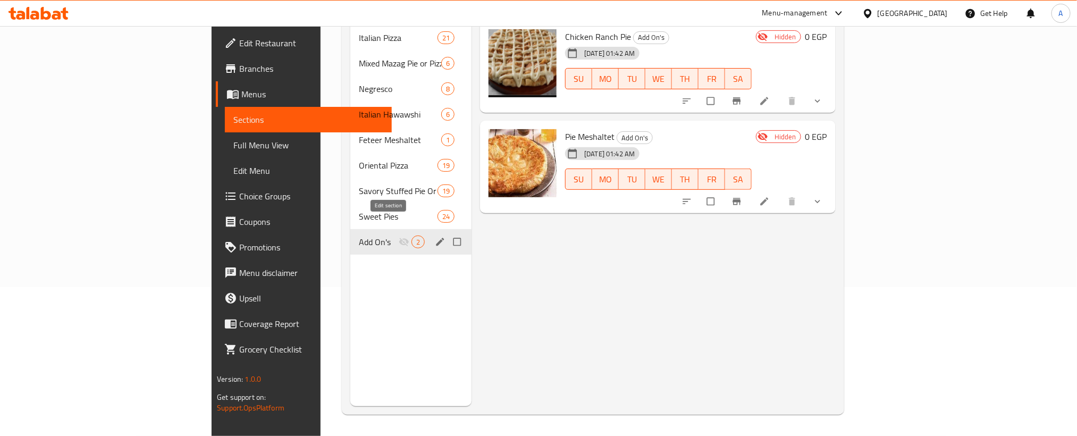
click at [435, 237] on icon "edit" at bounding box center [440, 242] width 11 height 11
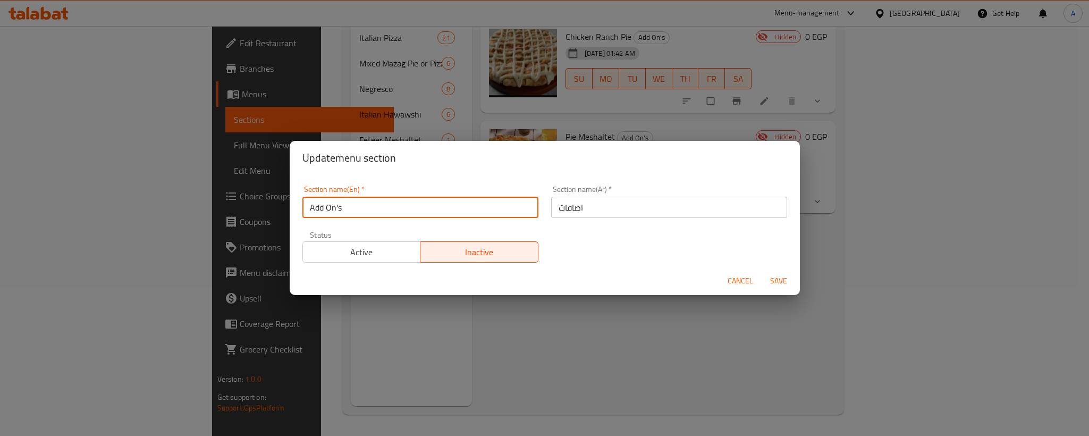
drag, startPoint x: 356, startPoint y: 205, endPoint x: 273, endPoint y: 198, distance: 82.7
click at [273, 198] on div "Update menu section Section name(En)   * Add On's Section name(En) * Section na…" at bounding box center [544, 218] width 1089 height 436
type input "Delete"
click at [390, 166] on h2 "Update menu section" at bounding box center [545, 157] width 485 height 17
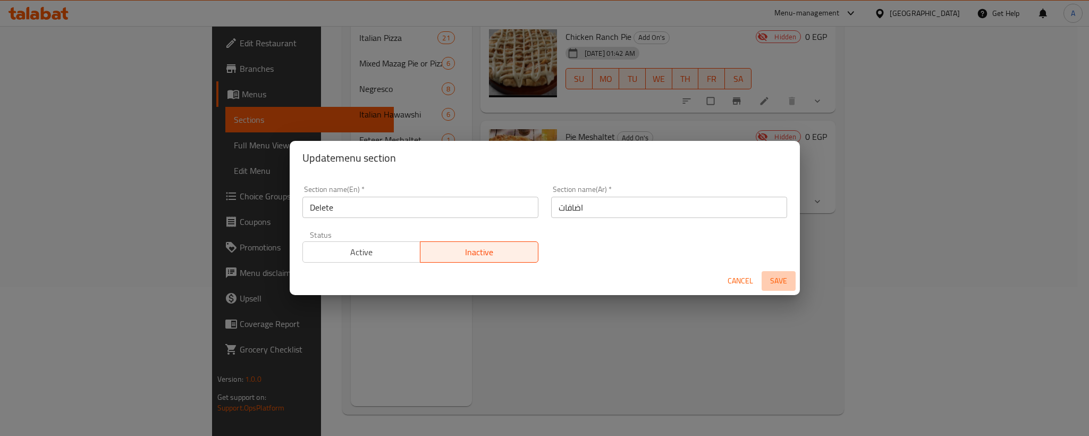
click at [782, 278] on span "Save" at bounding box center [779, 280] width 26 height 13
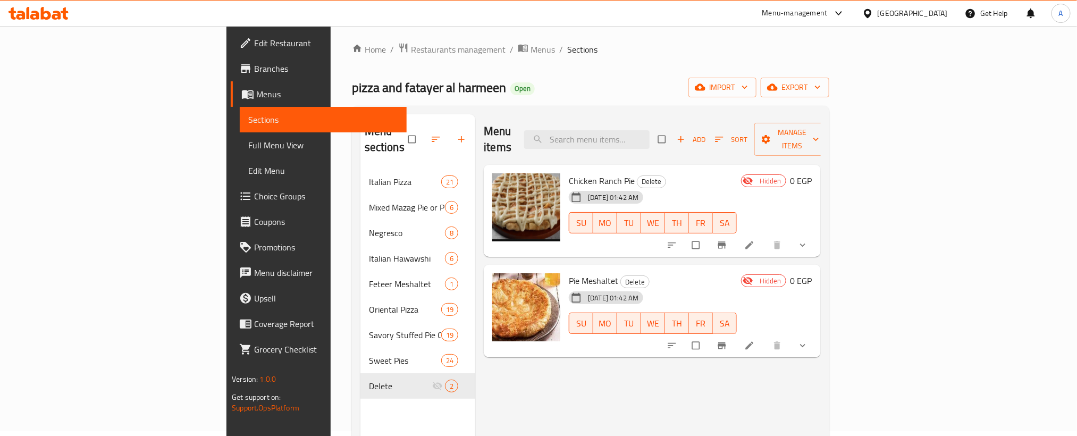
scroll to position [0, 0]
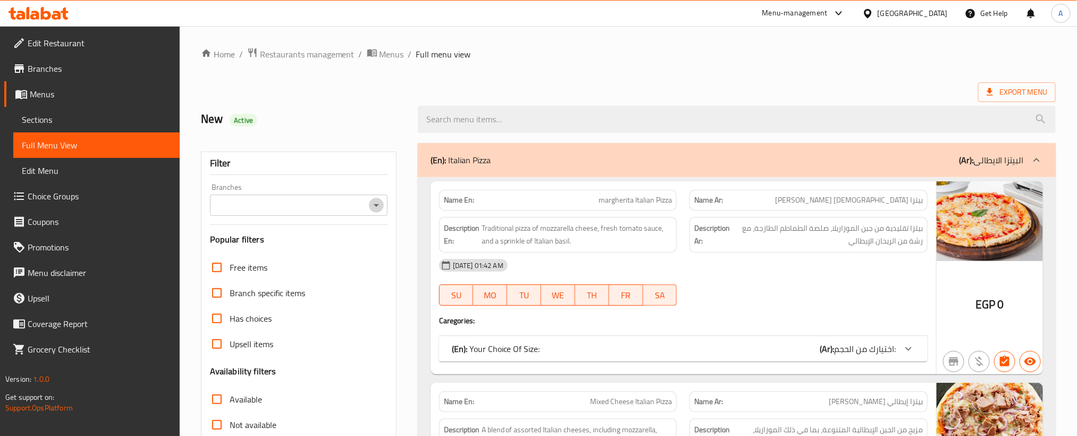
click at [370, 204] on icon "Open" at bounding box center [376, 205] width 13 height 13
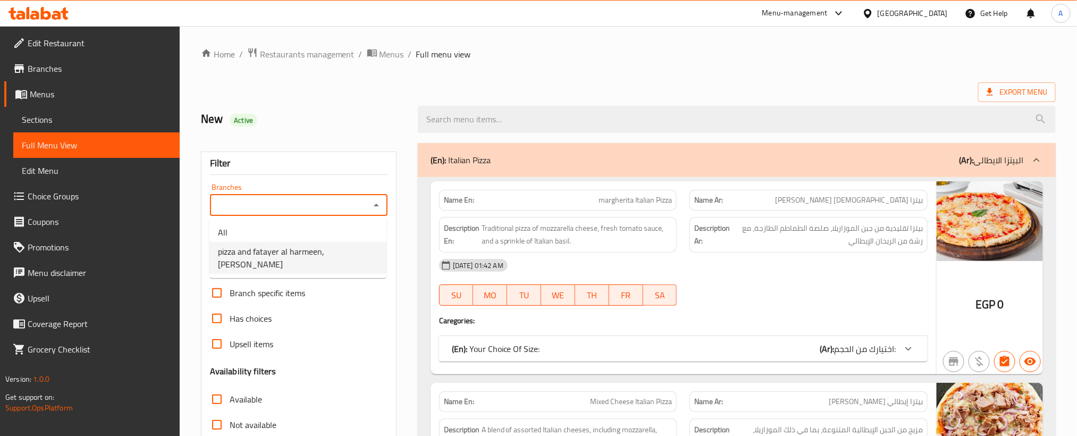
click at [330, 250] on span "pizza and fatayer al harmeen, [PERSON_NAME]" at bounding box center [298, 258] width 160 height 26
type input "pizza and fatayer al harmeen, [PERSON_NAME]"
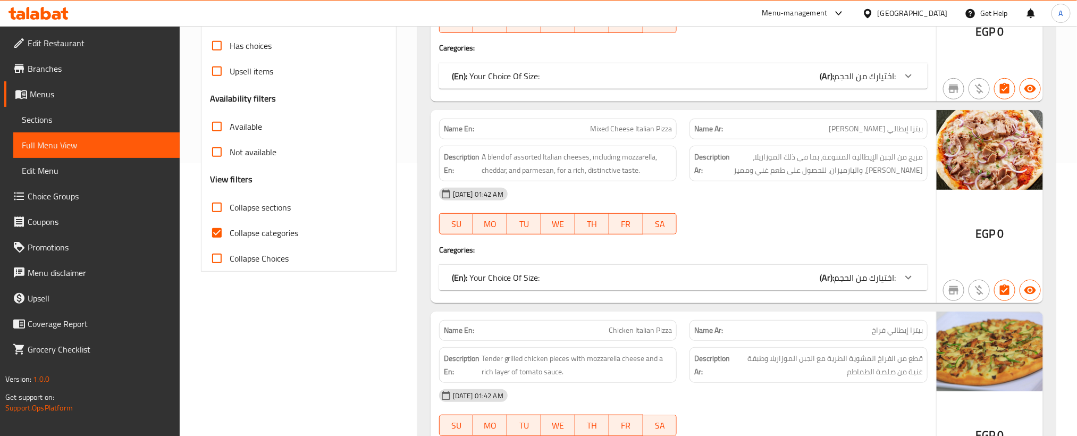
scroll to position [160, 0]
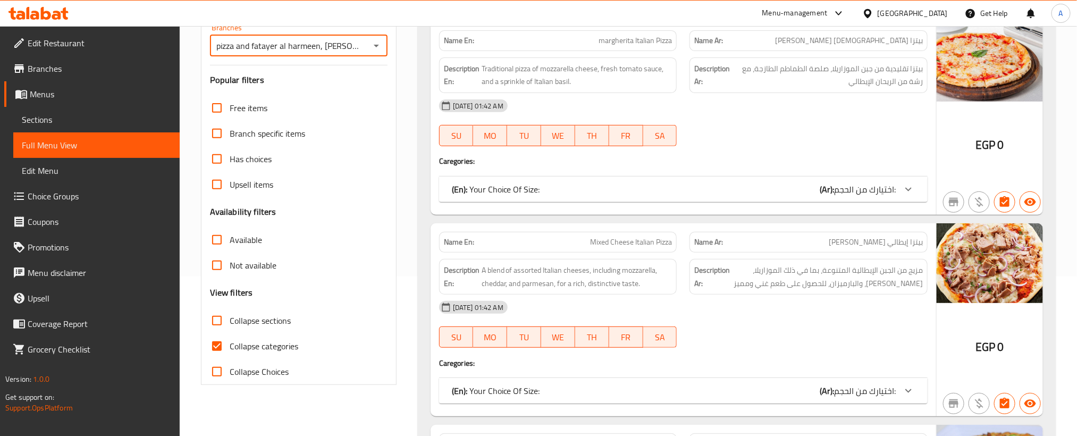
click at [219, 317] on input "Collapse sections" at bounding box center [217, 321] width 26 height 26
checkbox input "true"
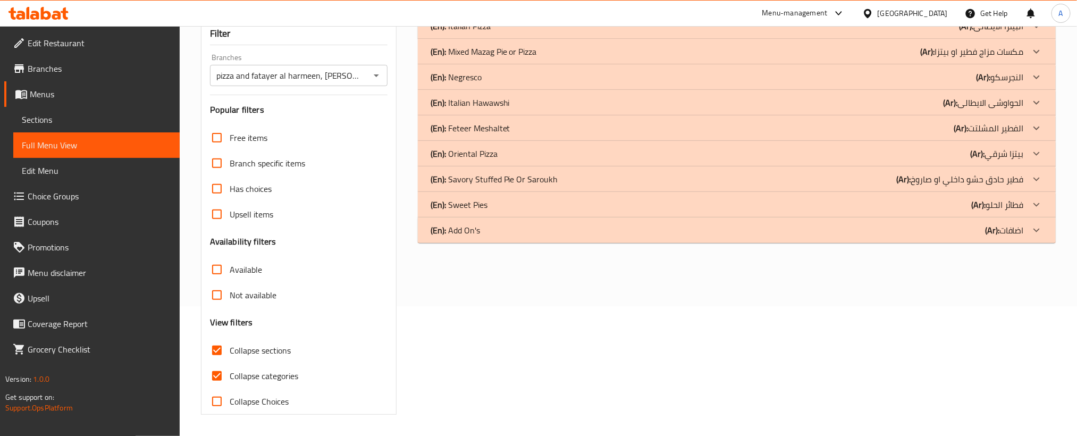
scroll to position [131, 0]
click at [219, 371] on input "Collapse categories" at bounding box center [217, 376] width 26 height 26
checkbox input "false"
click at [501, 201] on div "(En): Sweet Pies (Ar): فطائر الحلو" at bounding box center [727, 204] width 593 height 13
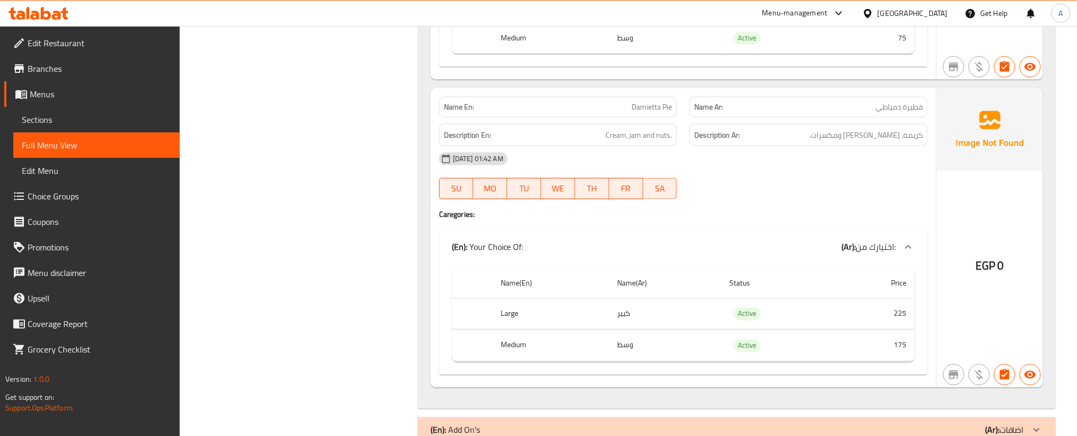
scroll to position [7444, 0]
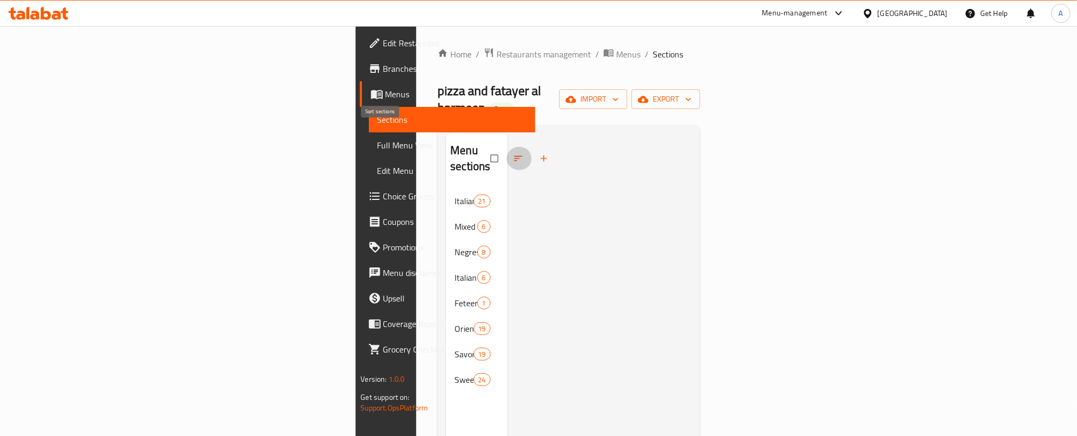
click at [514, 156] on icon "button" at bounding box center [518, 158] width 8 height 5
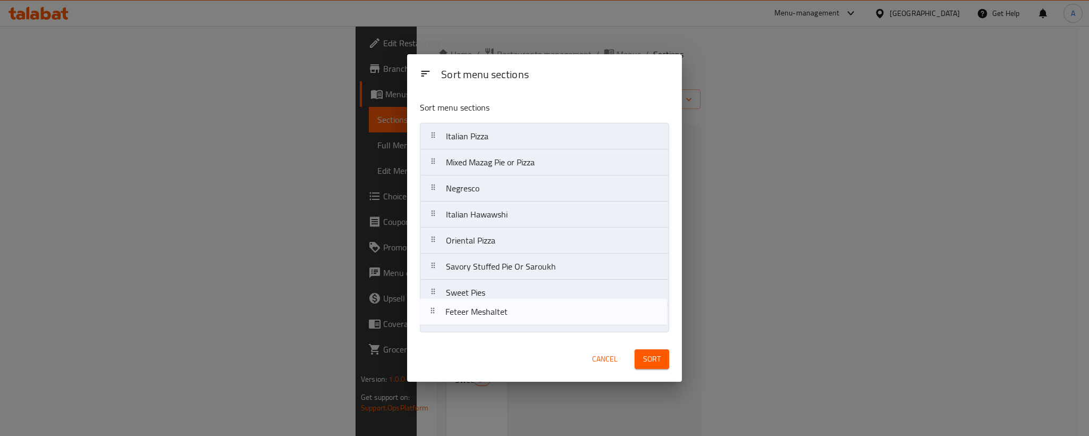
drag, startPoint x: 496, startPoint y: 240, endPoint x: 495, endPoint y: 314, distance: 74.4
click at [495, 314] on nav "Italian Pizza Mixed Mazag Pie or Pizza Negresco Italian Hawawshi Feteer Meshalt…" at bounding box center [544, 227] width 249 height 209
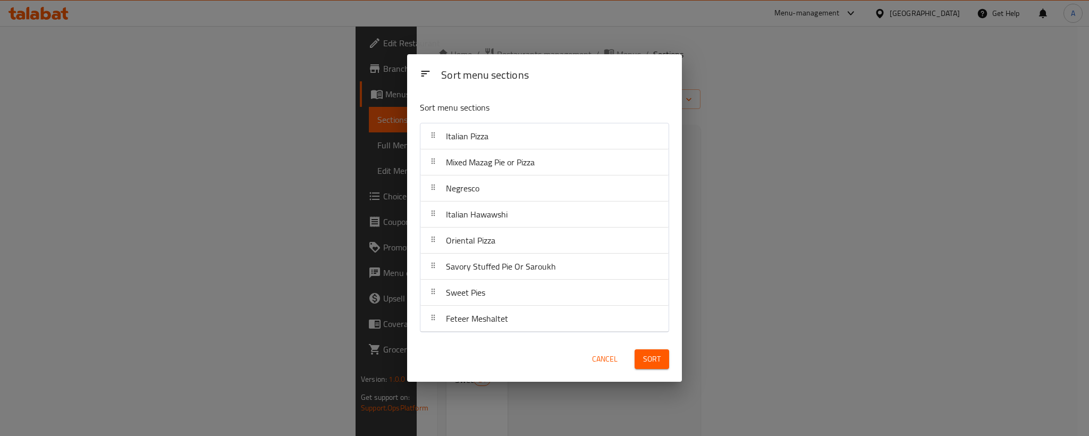
click at [638, 359] on button "Sort" at bounding box center [652, 359] width 35 height 20
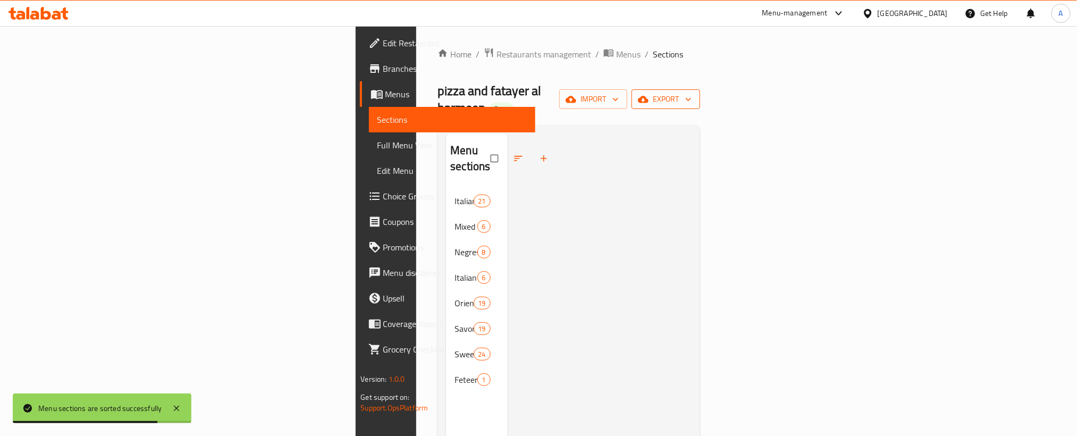
click at [694, 95] on icon "button" at bounding box center [688, 99] width 11 height 11
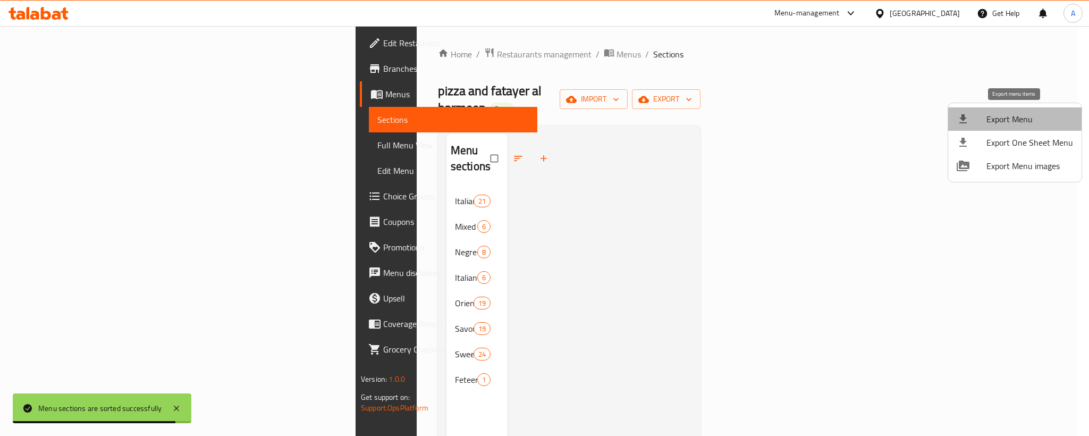
click at [1021, 120] on span "Export Menu" at bounding box center [1030, 119] width 87 height 13
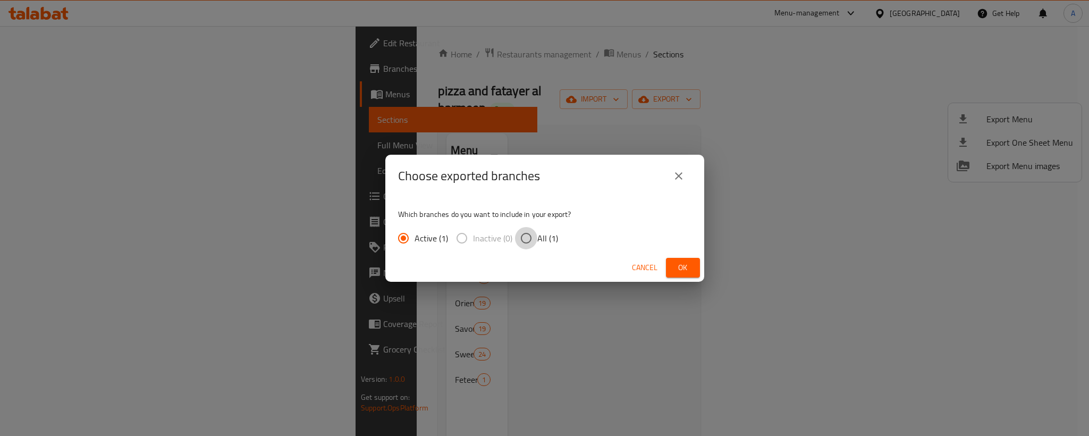
click at [522, 233] on input "All (1)" at bounding box center [526, 238] width 22 height 22
radio input "true"
click at [675, 270] on span "Ok" at bounding box center [683, 267] width 17 height 13
